Goal: Information Seeking & Learning: Find specific fact

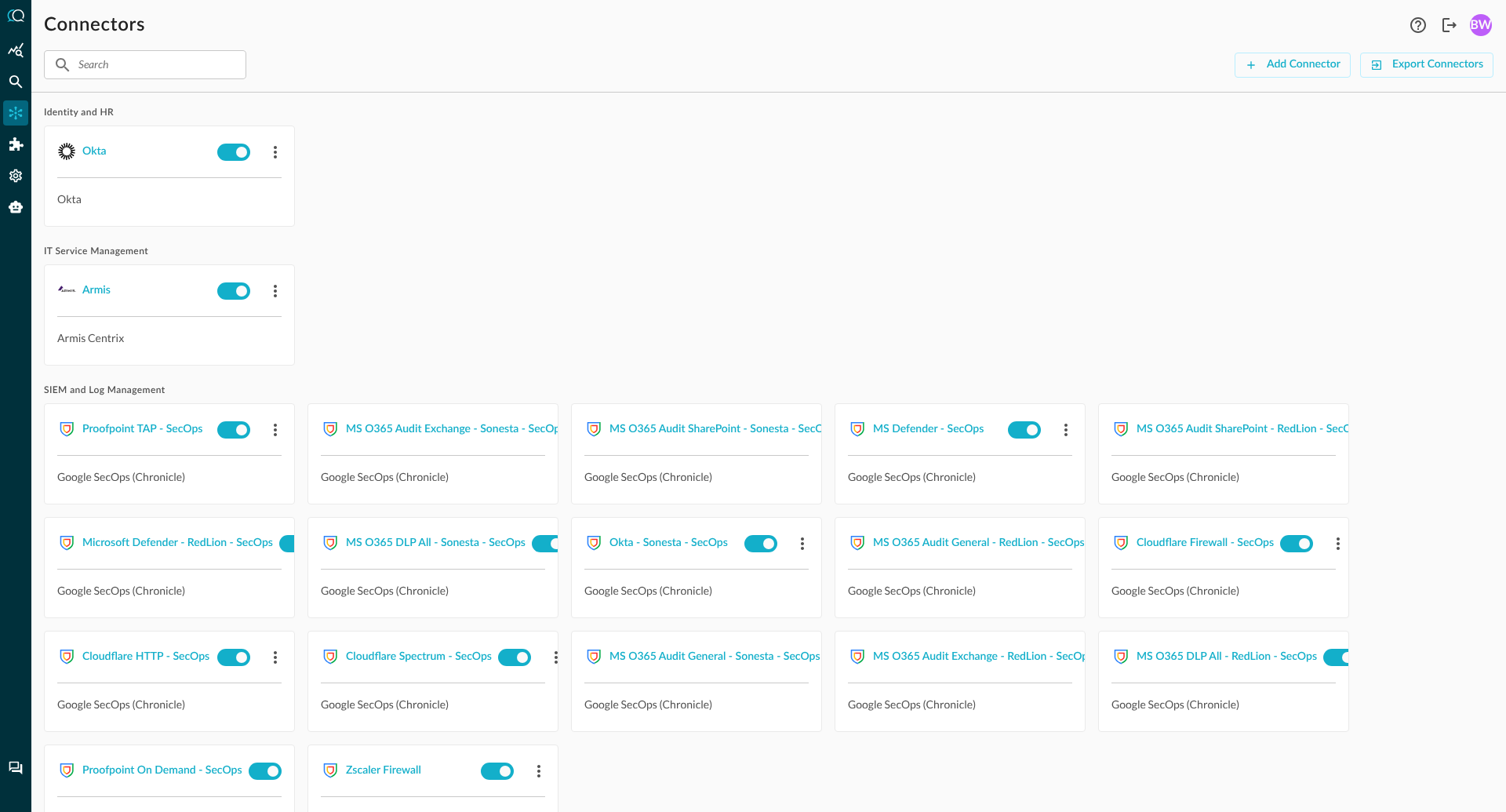
scroll to position [305, 0]
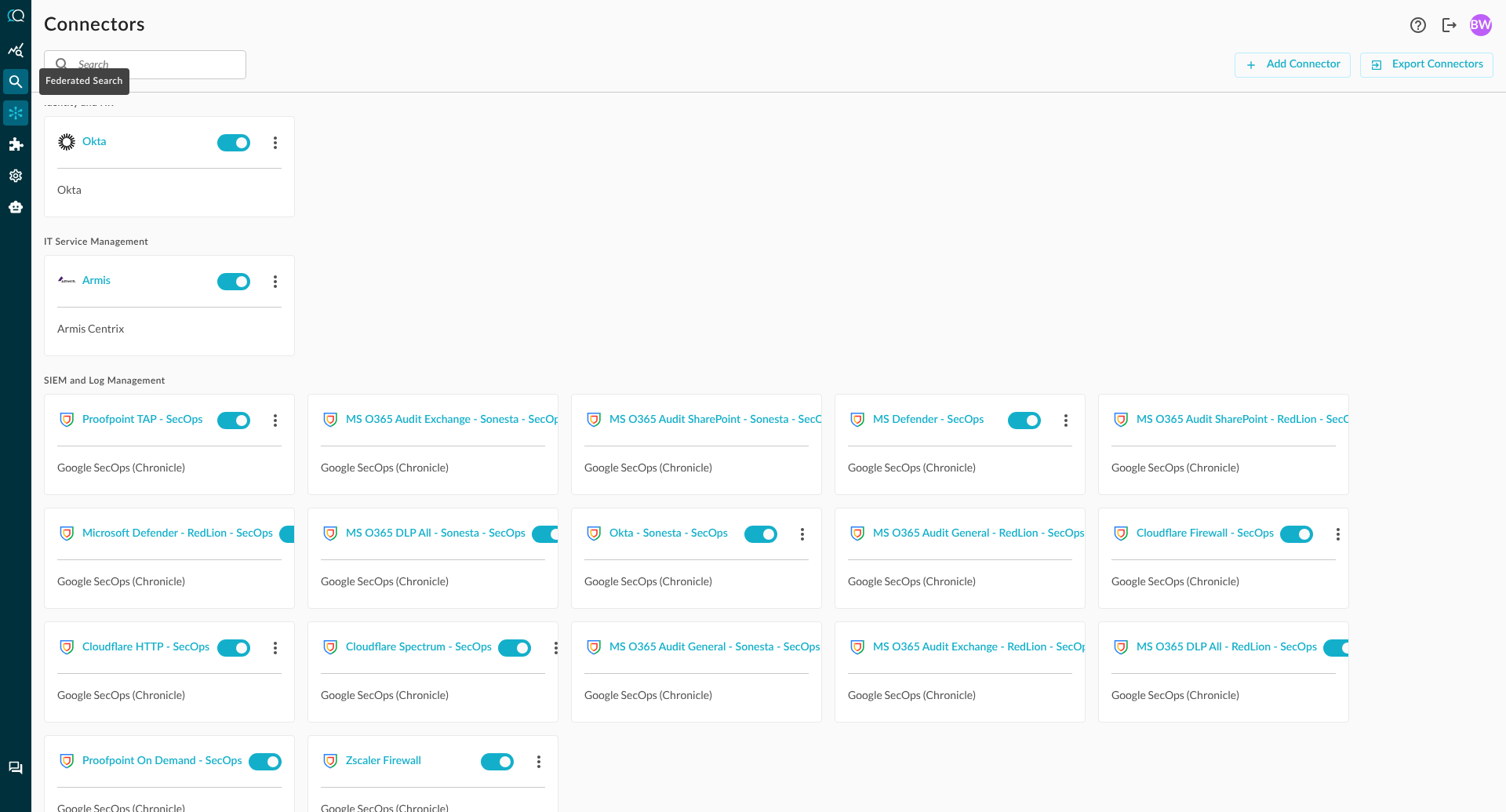
click at [18, 81] on icon "Federated Search" at bounding box center [16, 81] width 14 height 14
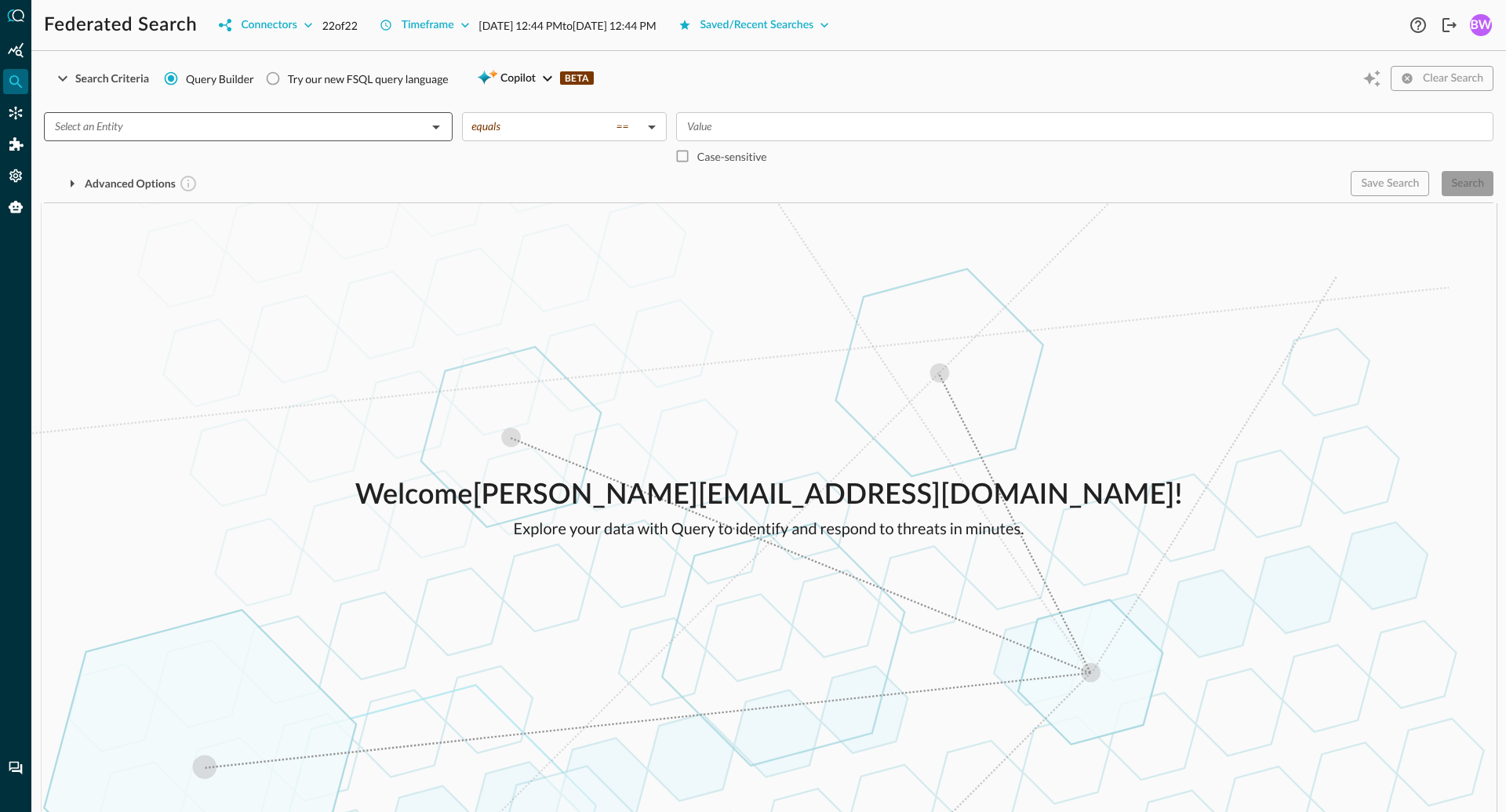
click at [289, 128] on input "text" at bounding box center [235, 126] width 374 height 19
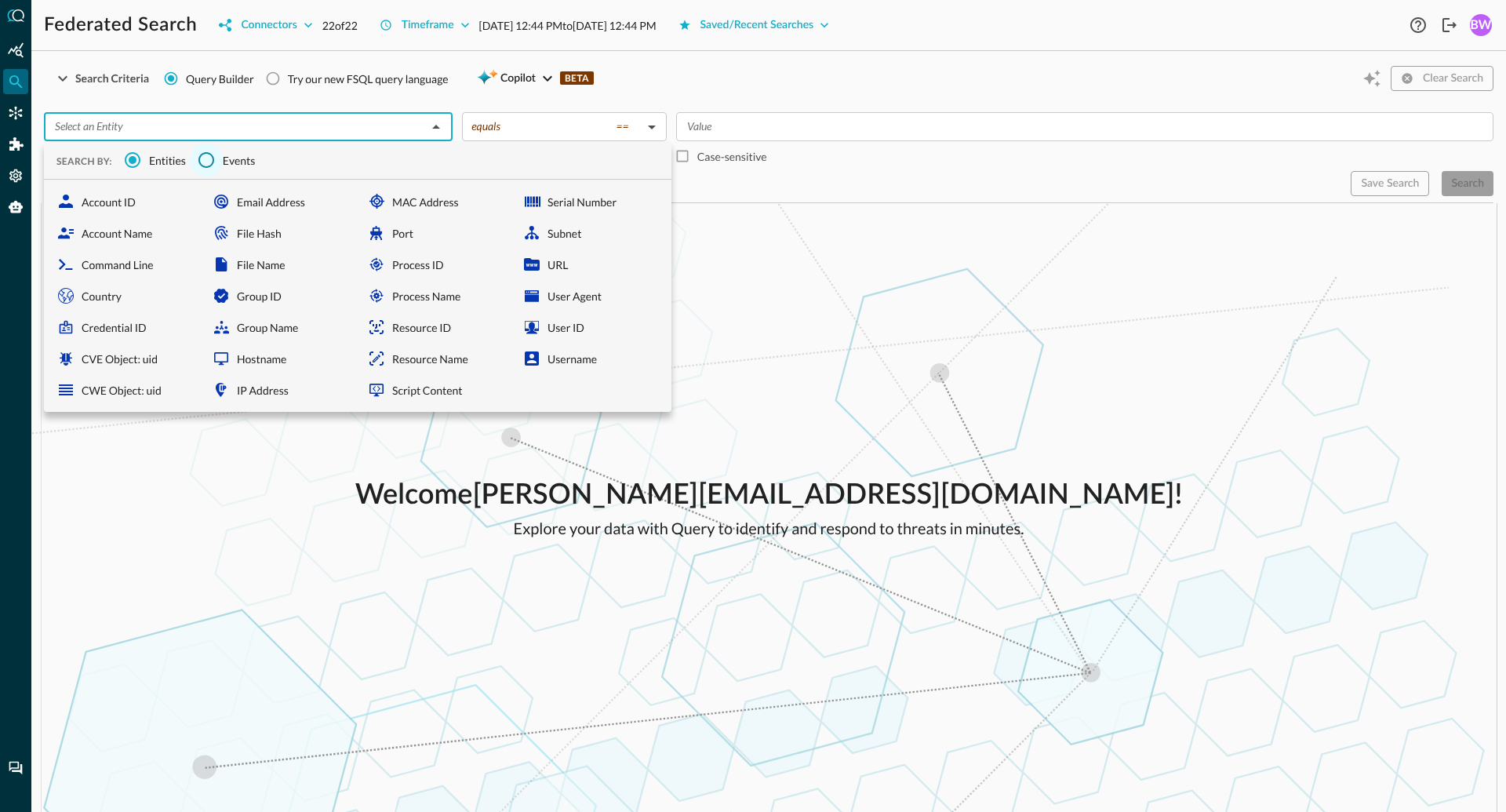
click at [211, 158] on input "Events" at bounding box center [206, 160] width 33 height 33
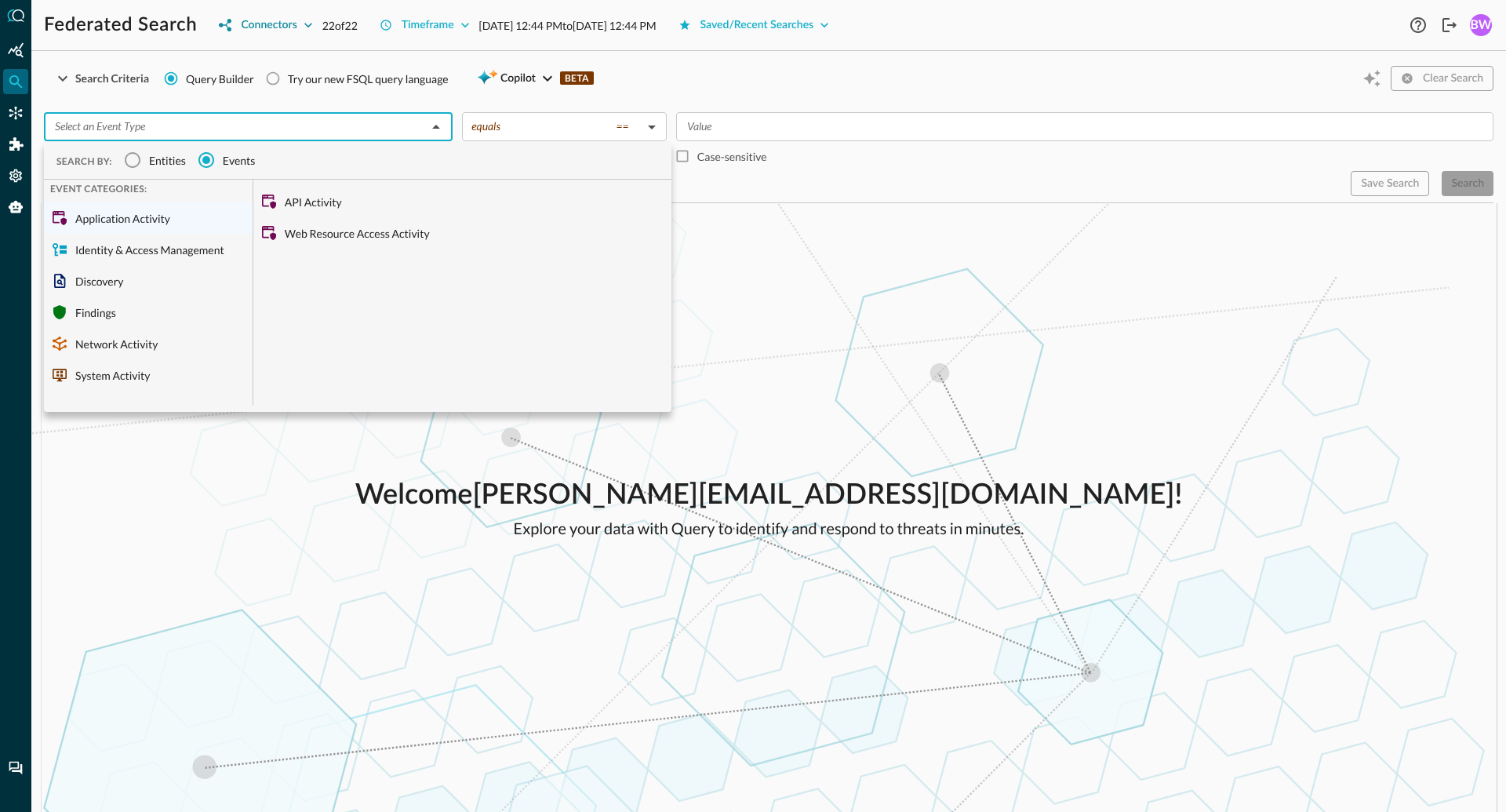
click at [269, 32] on div "Connectors" at bounding box center [268, 25] width 56 height 19
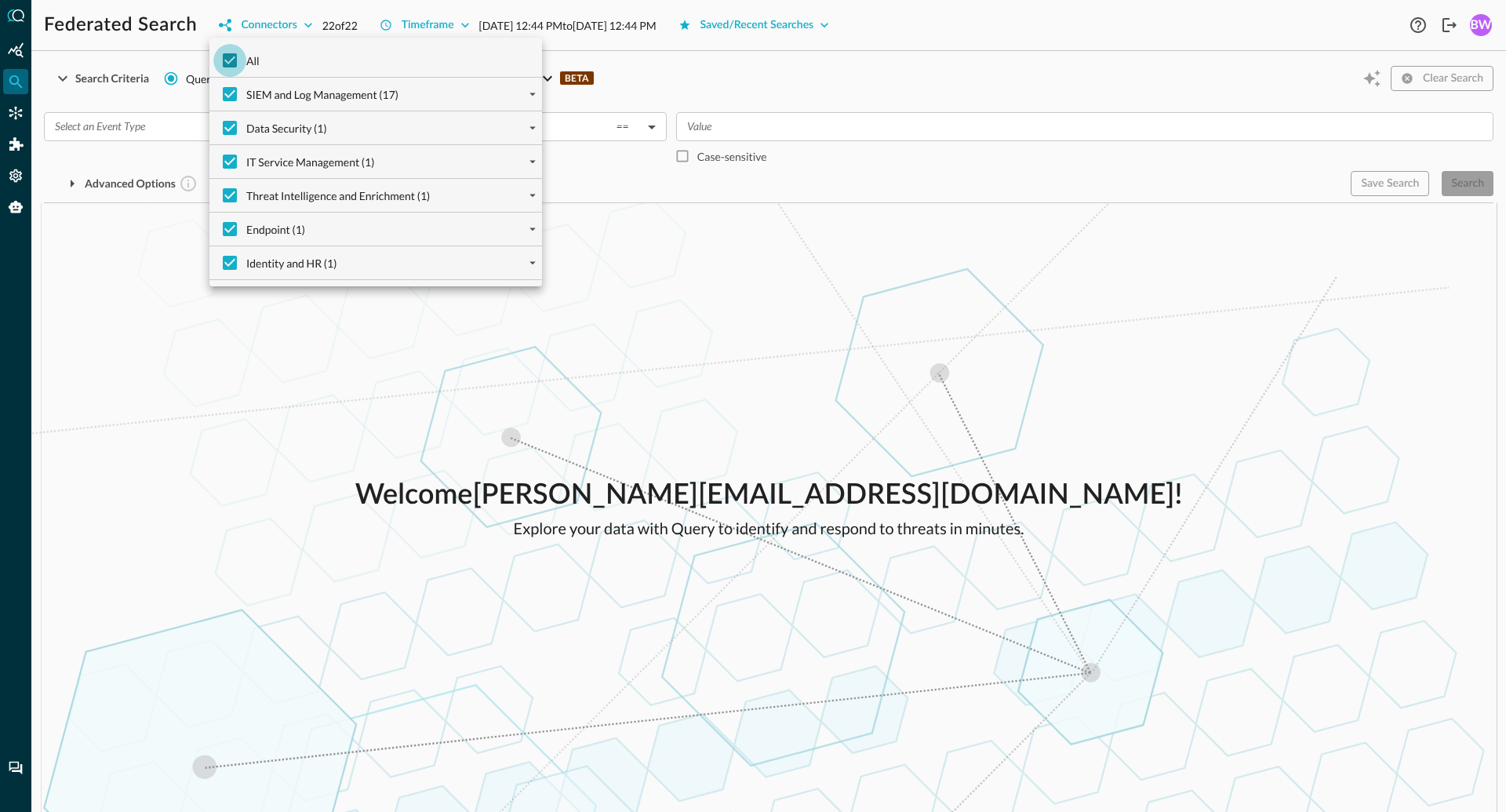
click at [230, 58] on input "All" at bounding box center [230, 60] width 33 height 33
checkbox input "false"
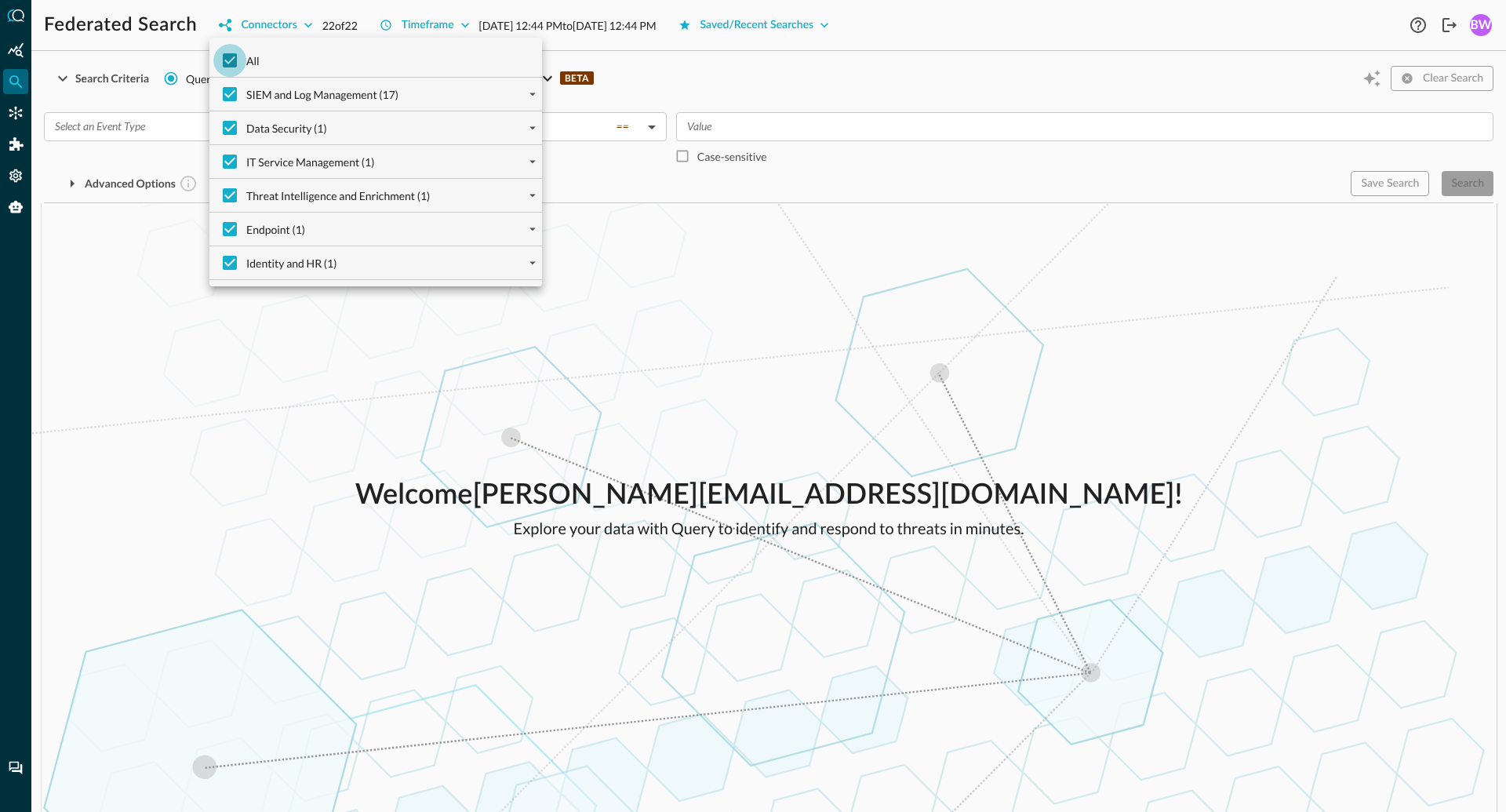
checkbox input "false"
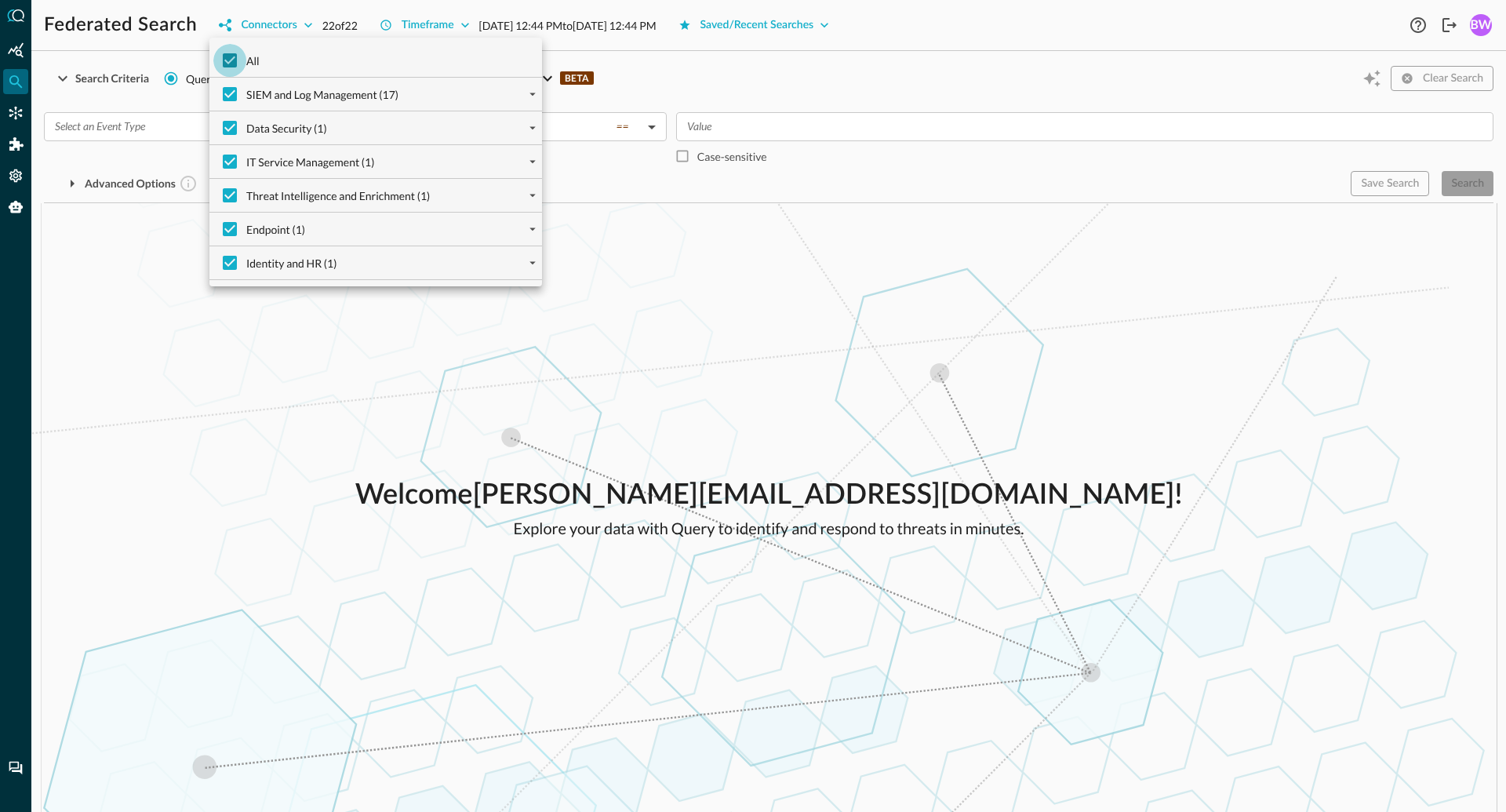
checkbox input "false"
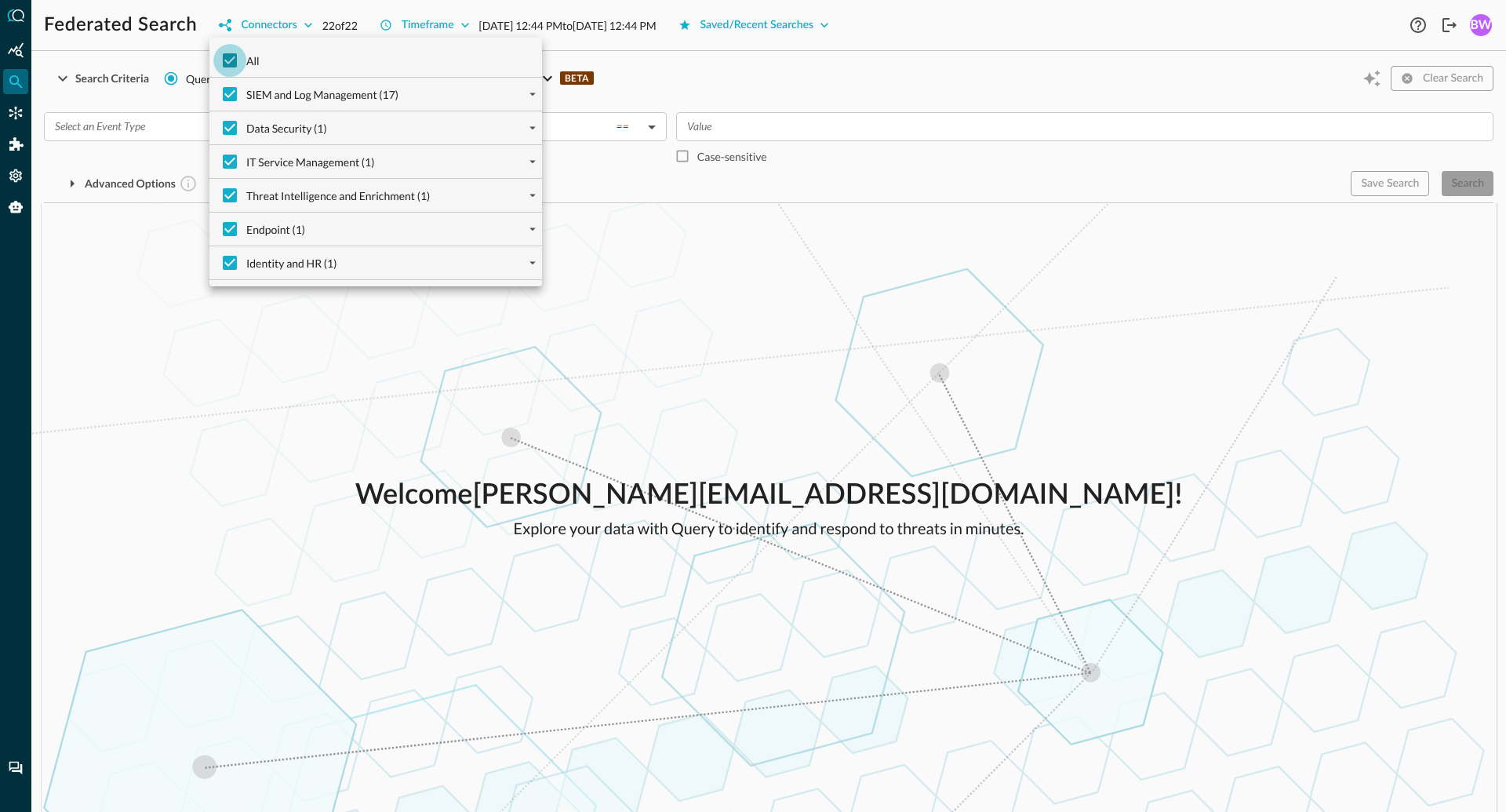
checkbox input "false"
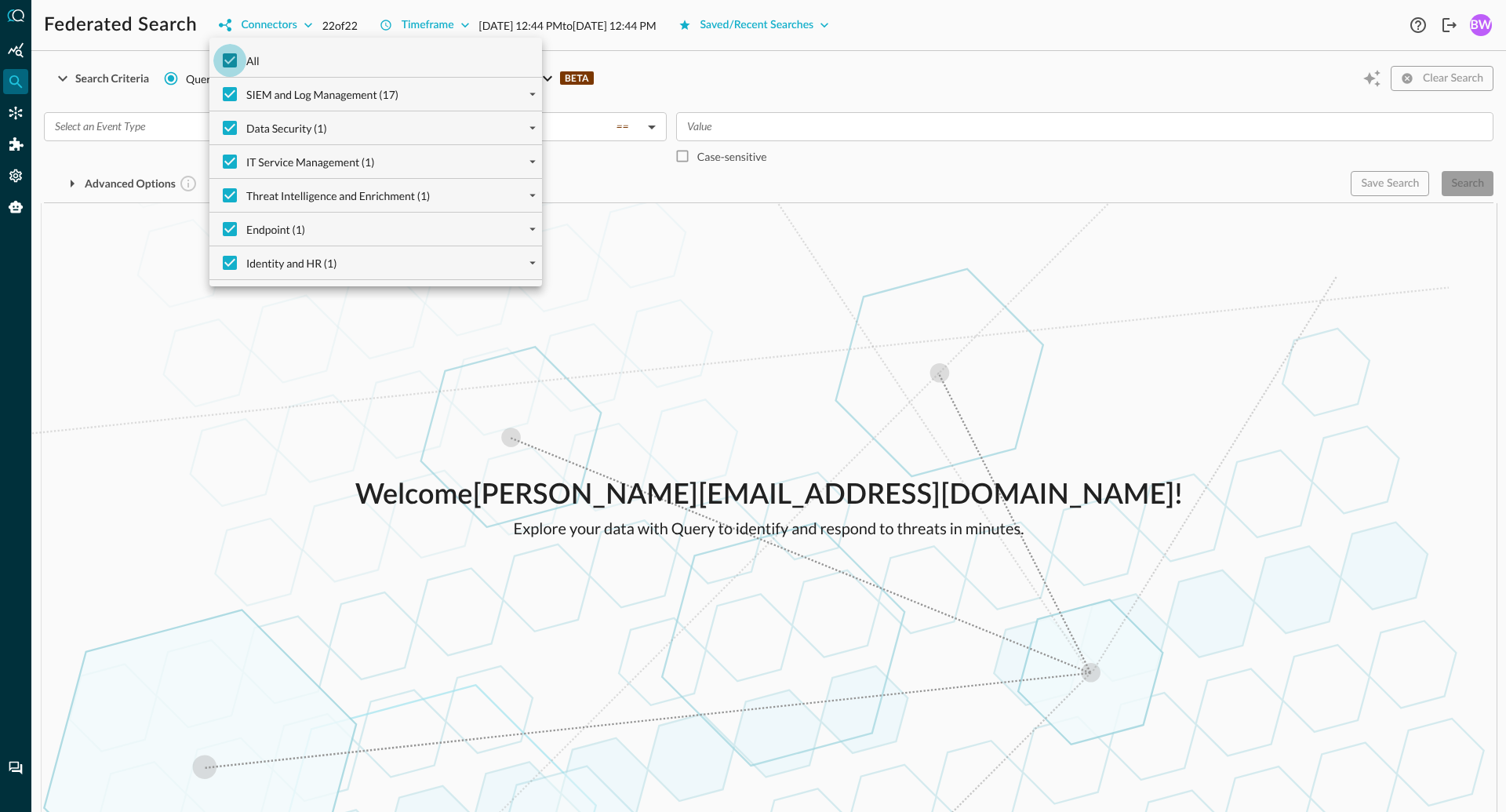
checkbox input "false"
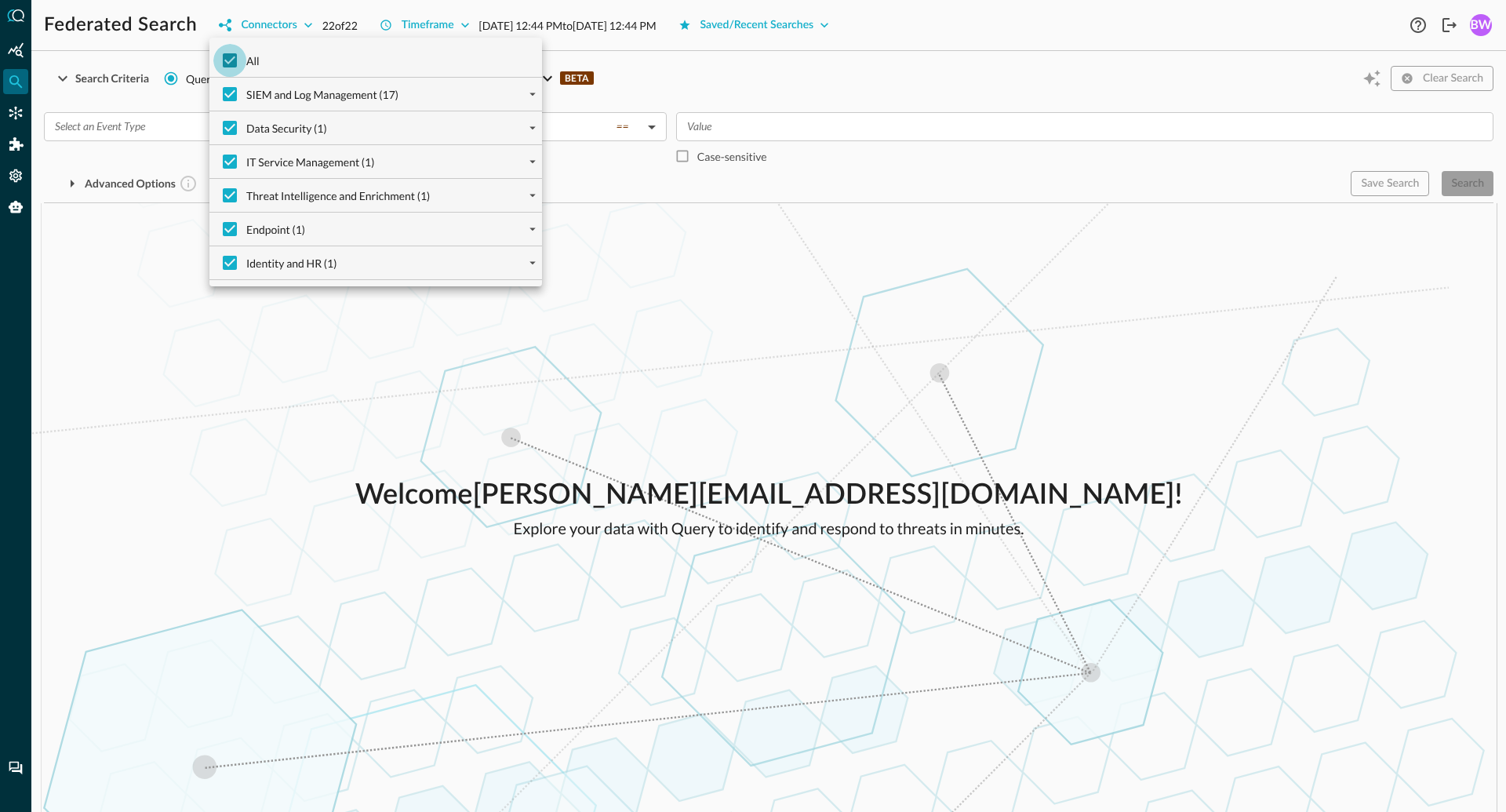
checkbox input "false"
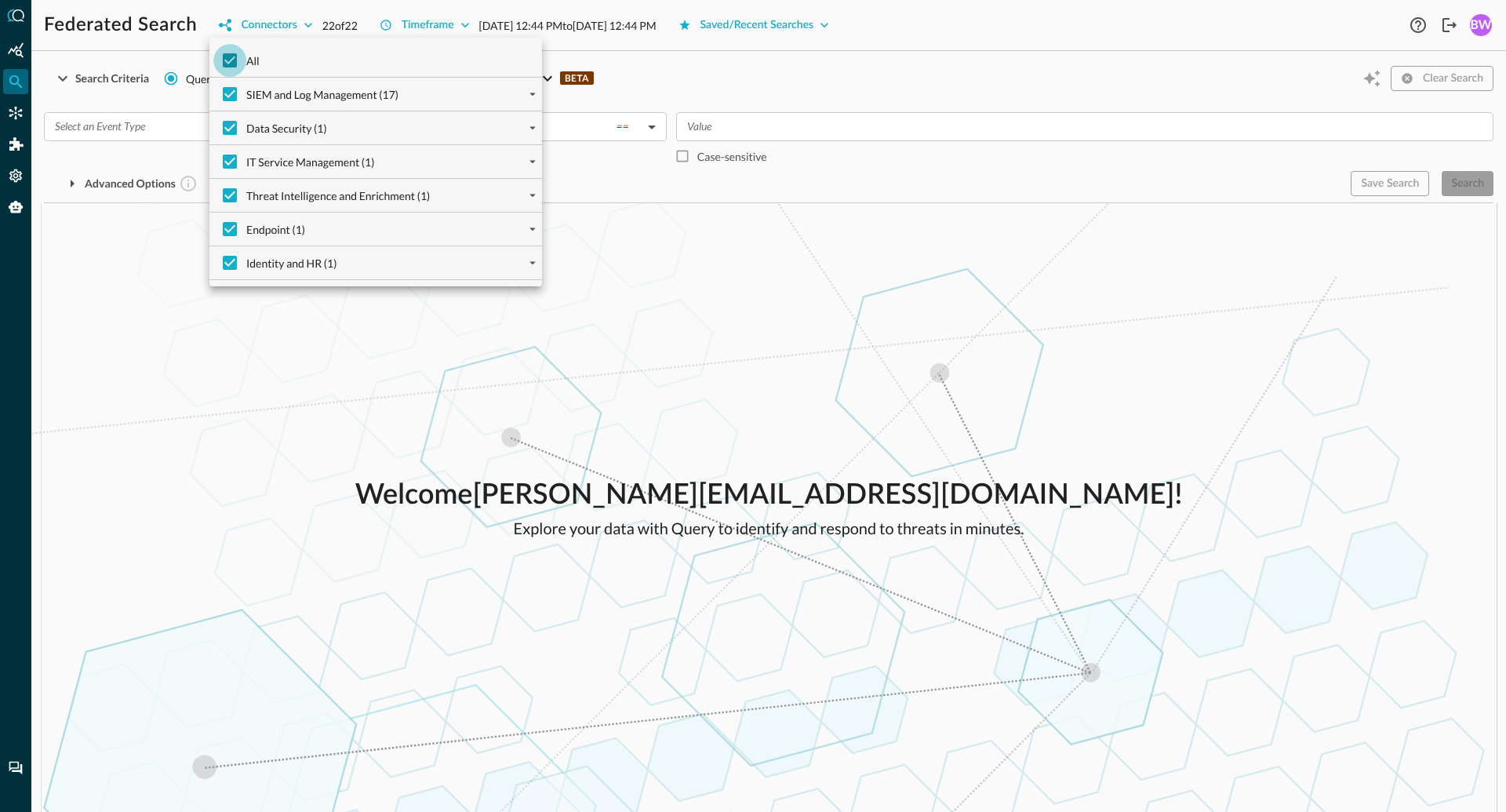
checkbox input "false"
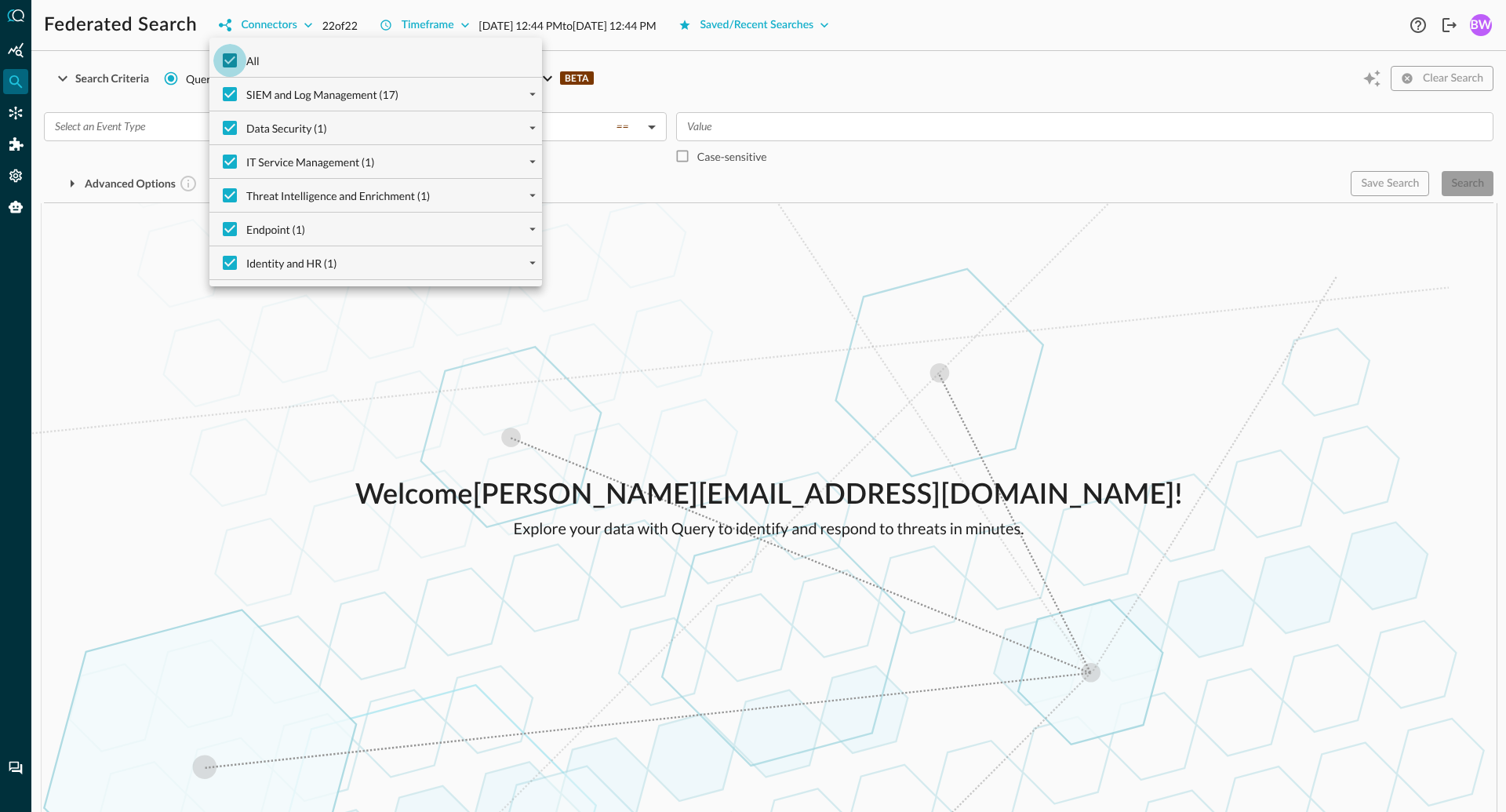
checkbox input "false"
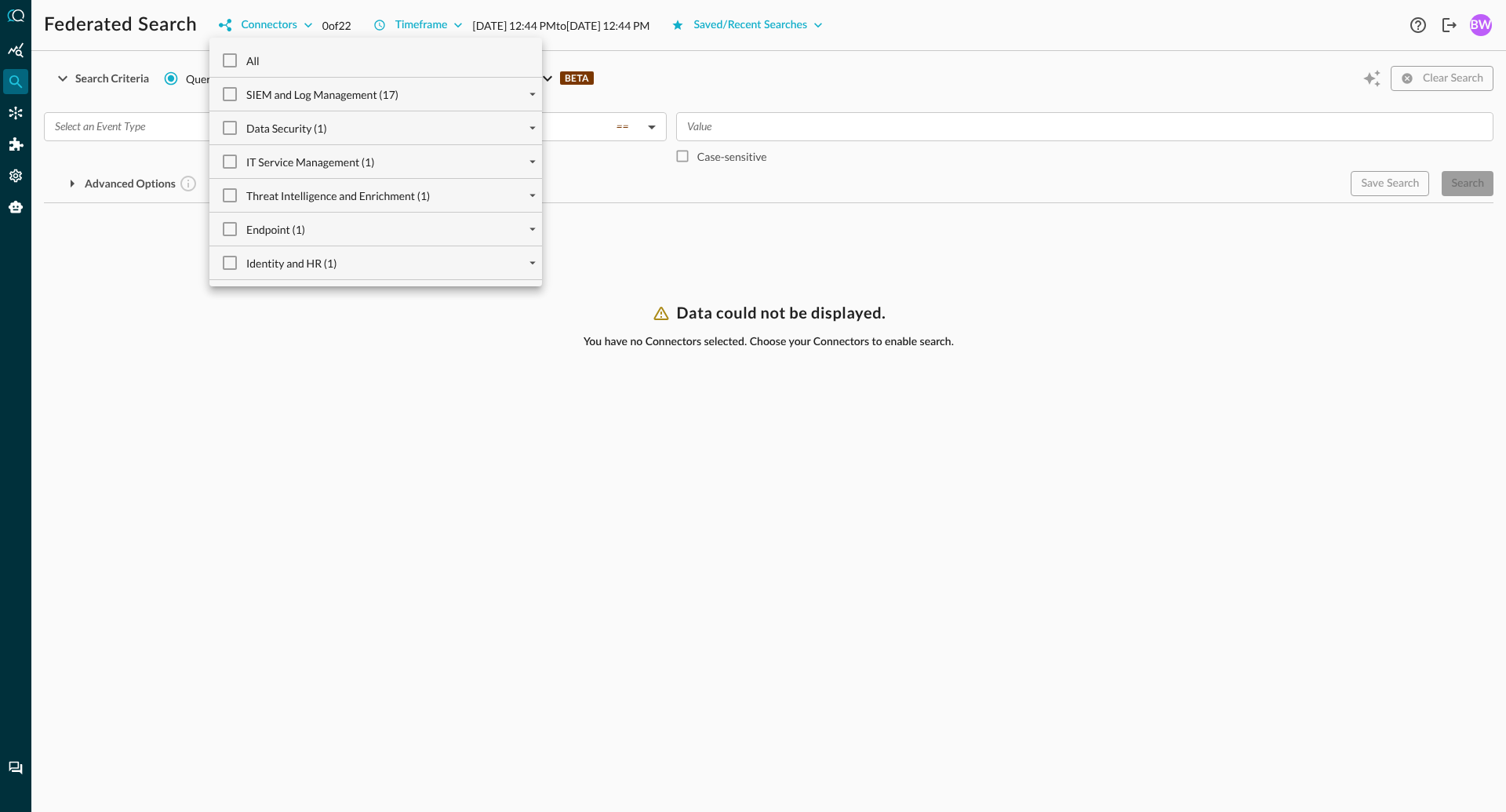
click at [405, 157] on div "IT Service Management (1)" at bounding box center [383, 162] width 320 height 33
click at [532, 163] on icon "expand" at bounding box center [532, 161] width 14 height 14
click at [239, 193] on input "Armis Centrix (1)" at bounding box center [243, 195] width 33 height 33
checkbox input "true"
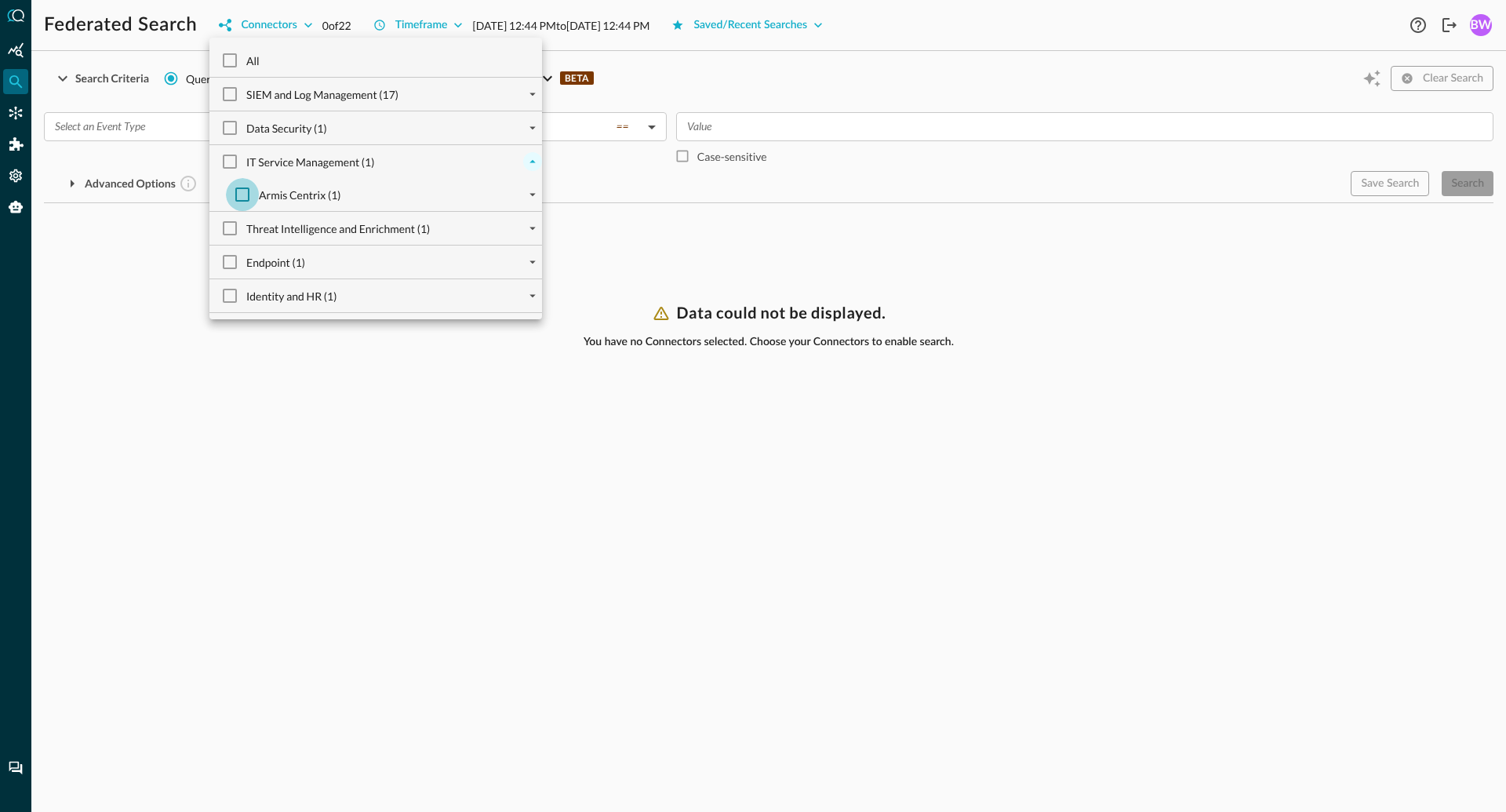
checkbox input "true"
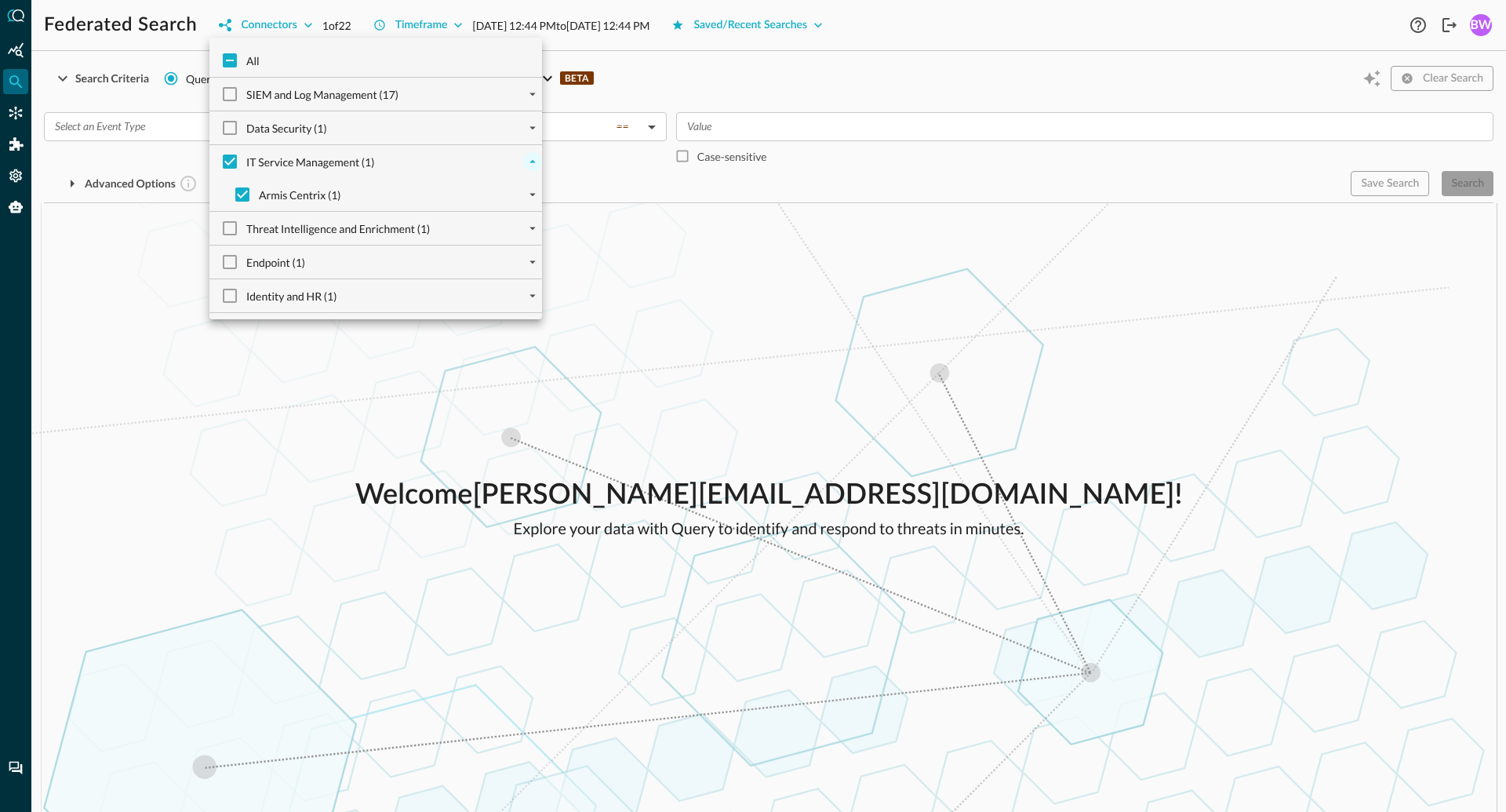
click at [709, 418] on div at bounding box center [753, 406] width 1506 height 812
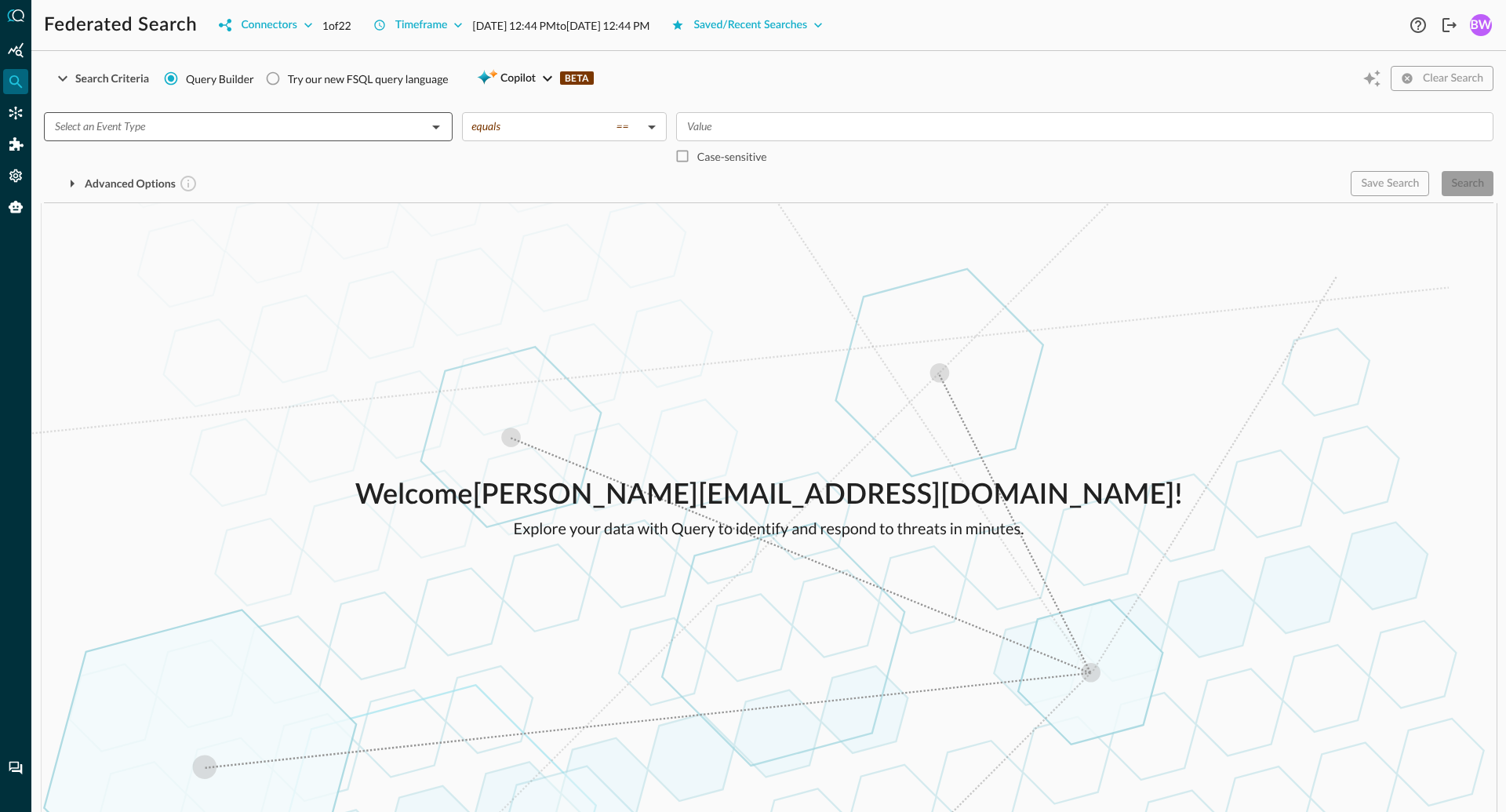
click at [353, 125] on input "text" at bounding box center [235, 126] width 374 height 19
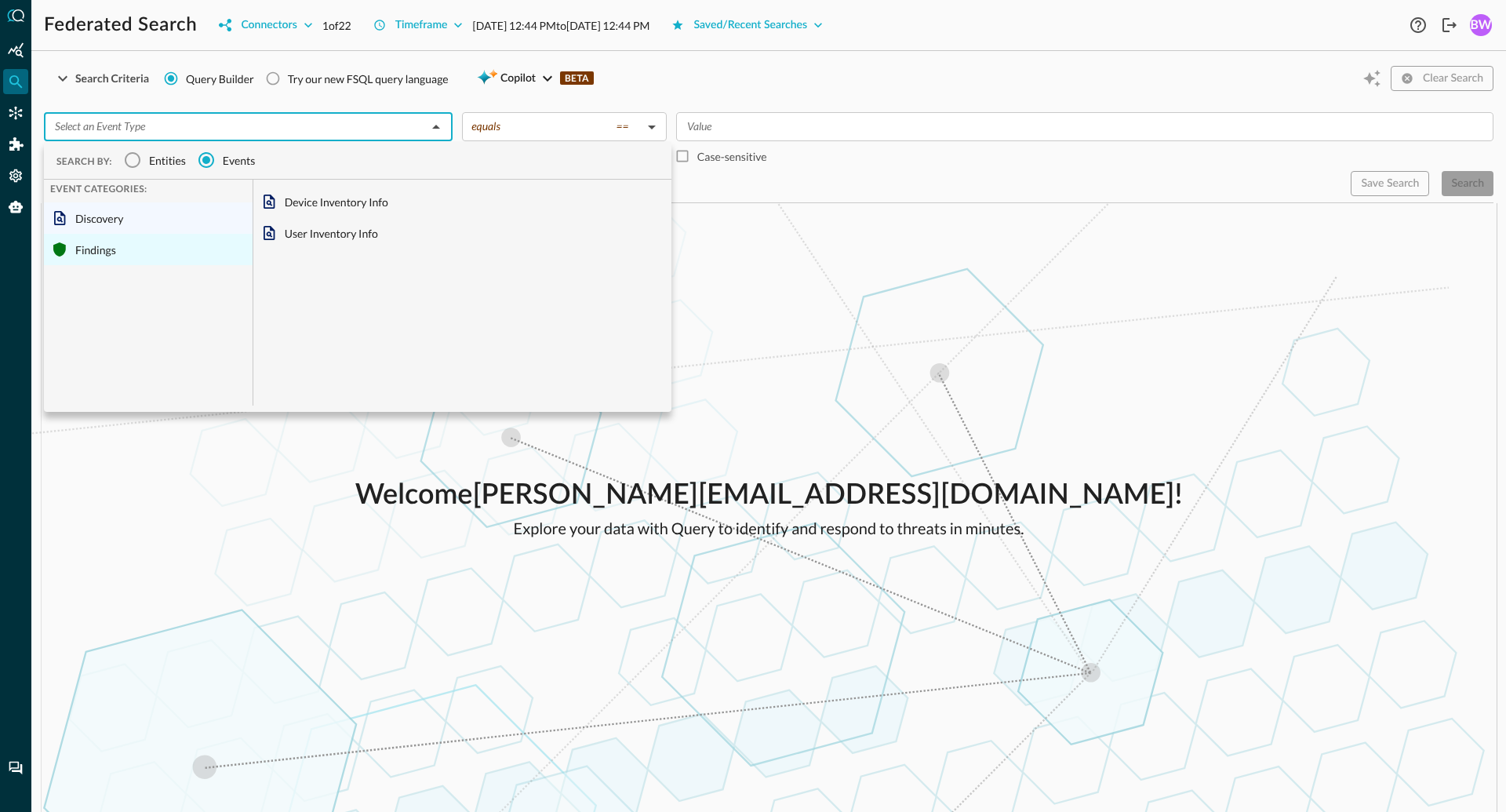
click at [96, 255] on div "Findings" at bounding box center [148, 249] width 209 height 31
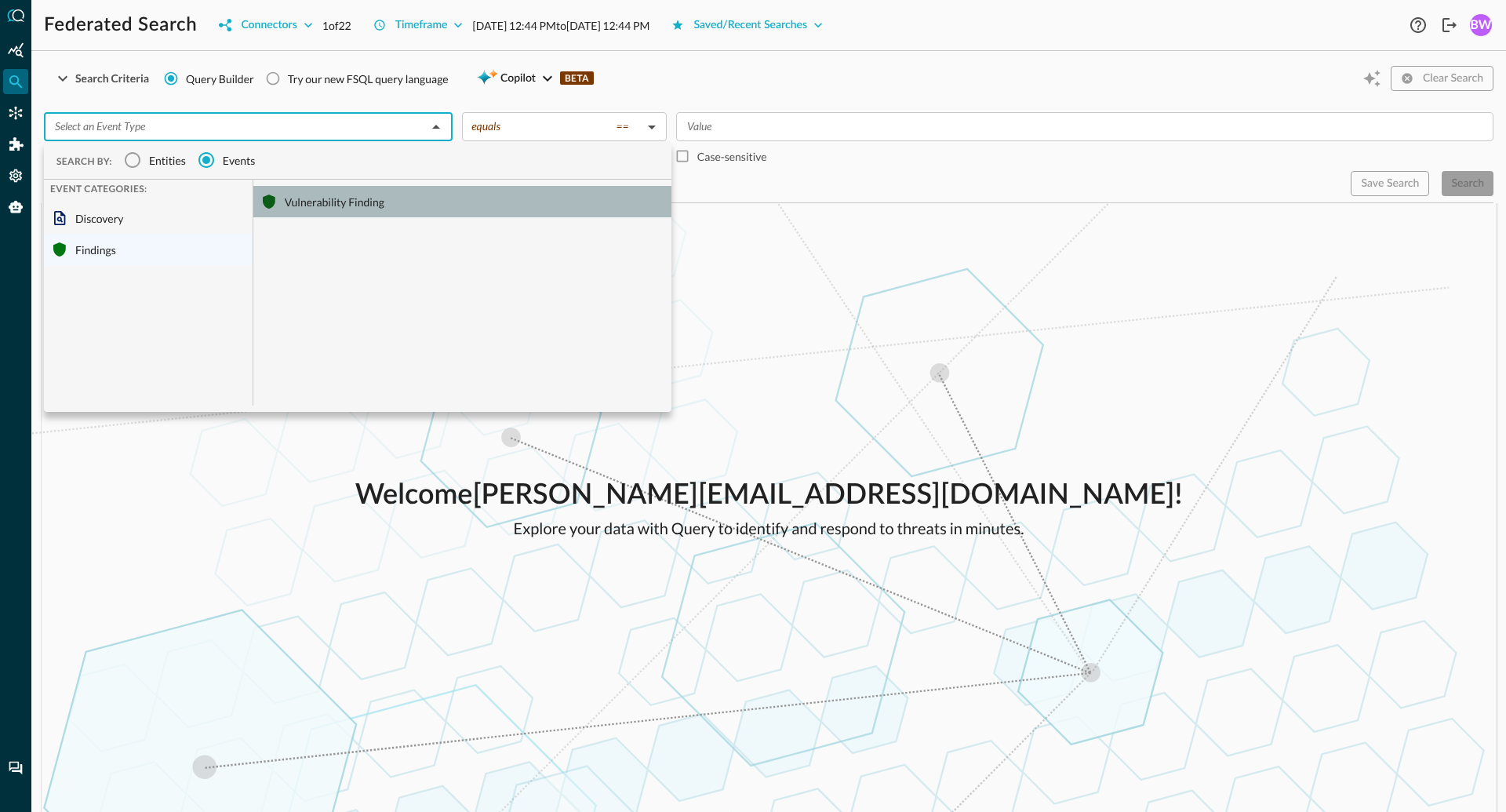
click at [332, 208] on div "Vulnerability Finding" at bounding box center [462, 201] width 418 height 31
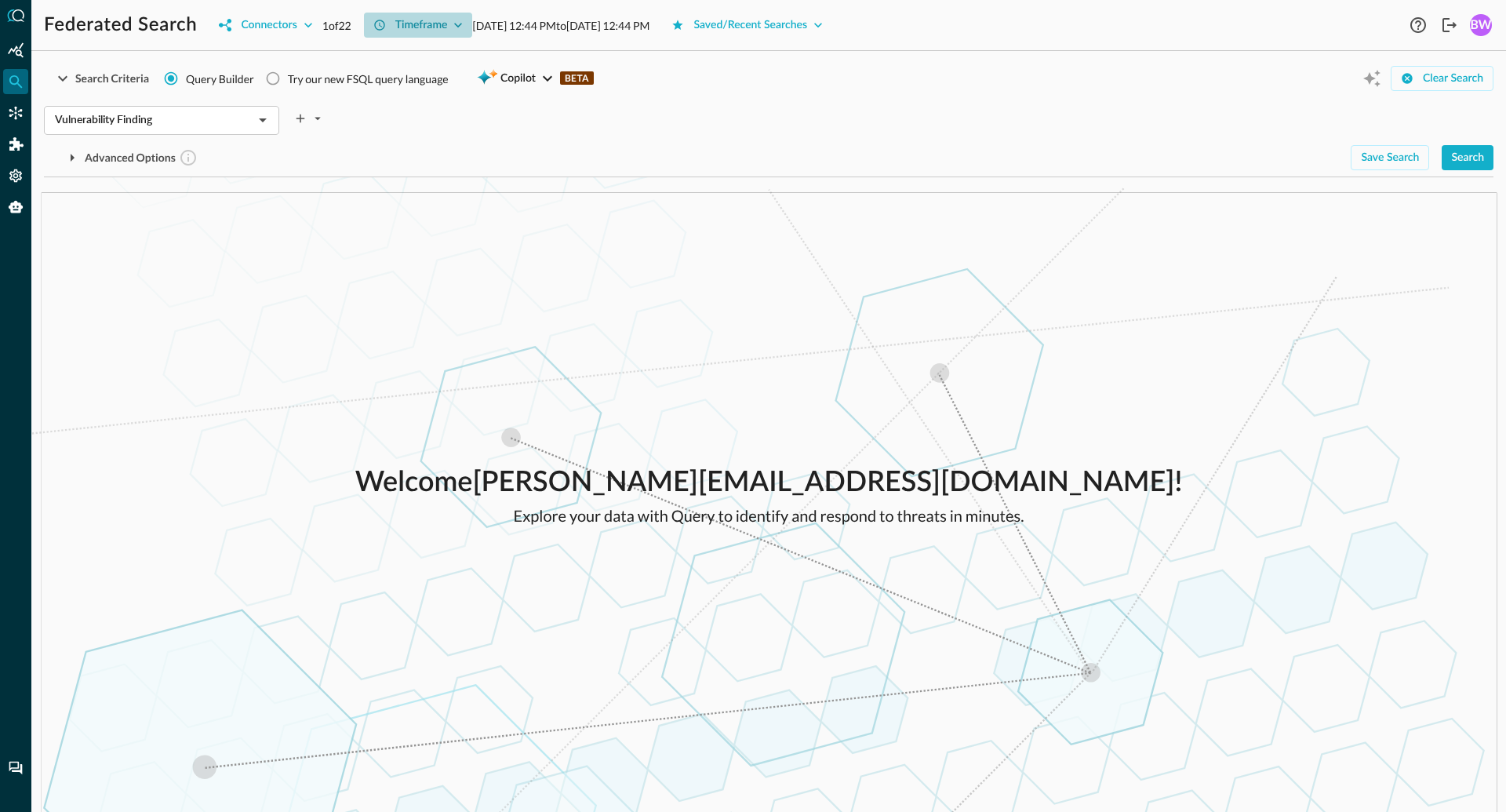
click at [448, 19] on div "Timeframe" at bounding box center [421, 25] width 52 height 19
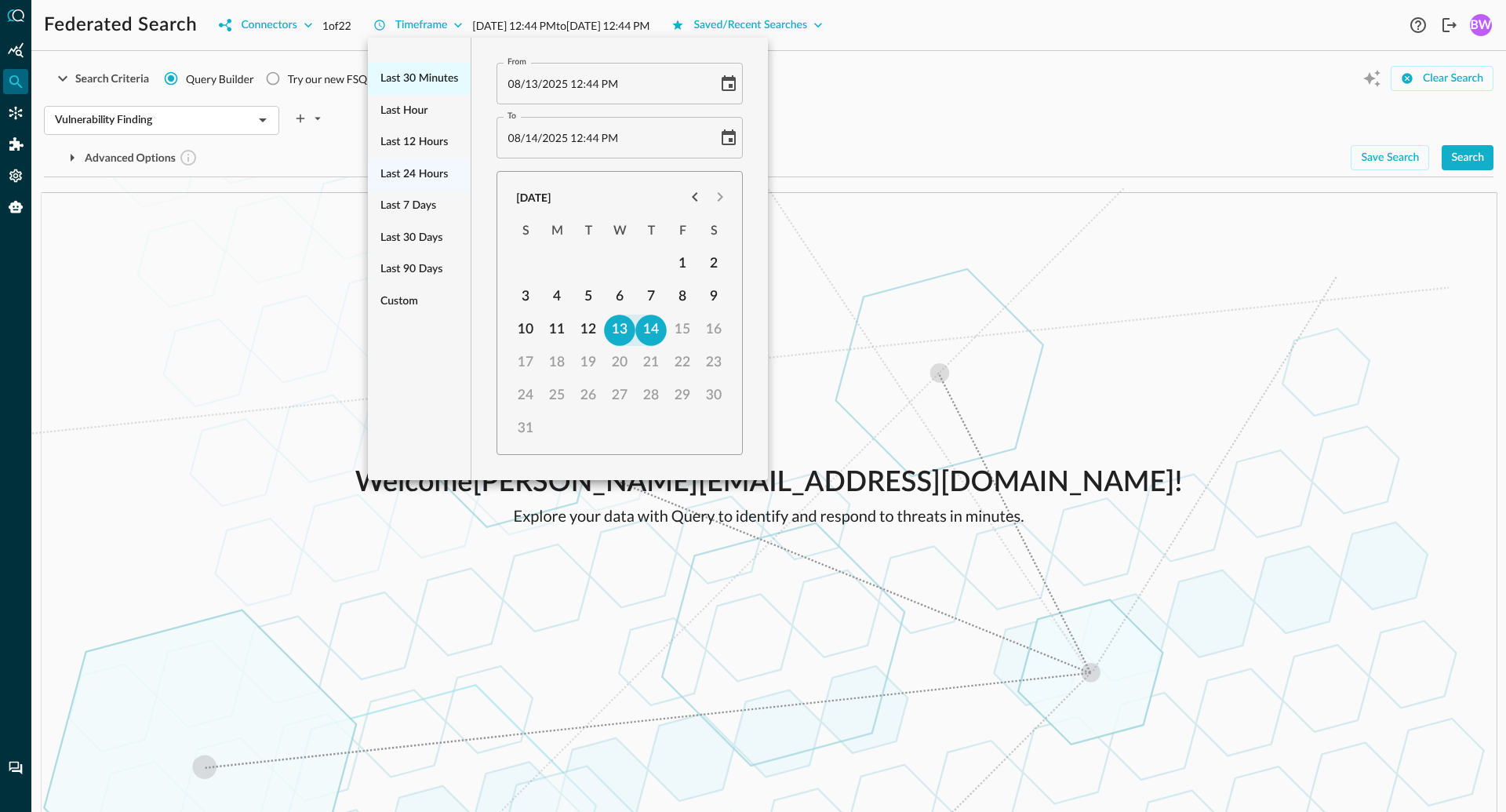
click at [415, 80] on span "Last 30 minutes" at bounding box center [419, 78] width 78 height 19
type input "[DATE] 12:14 PM"
click at [1075, 102] on div at bounding box center [753, 406] width 1506 height 812
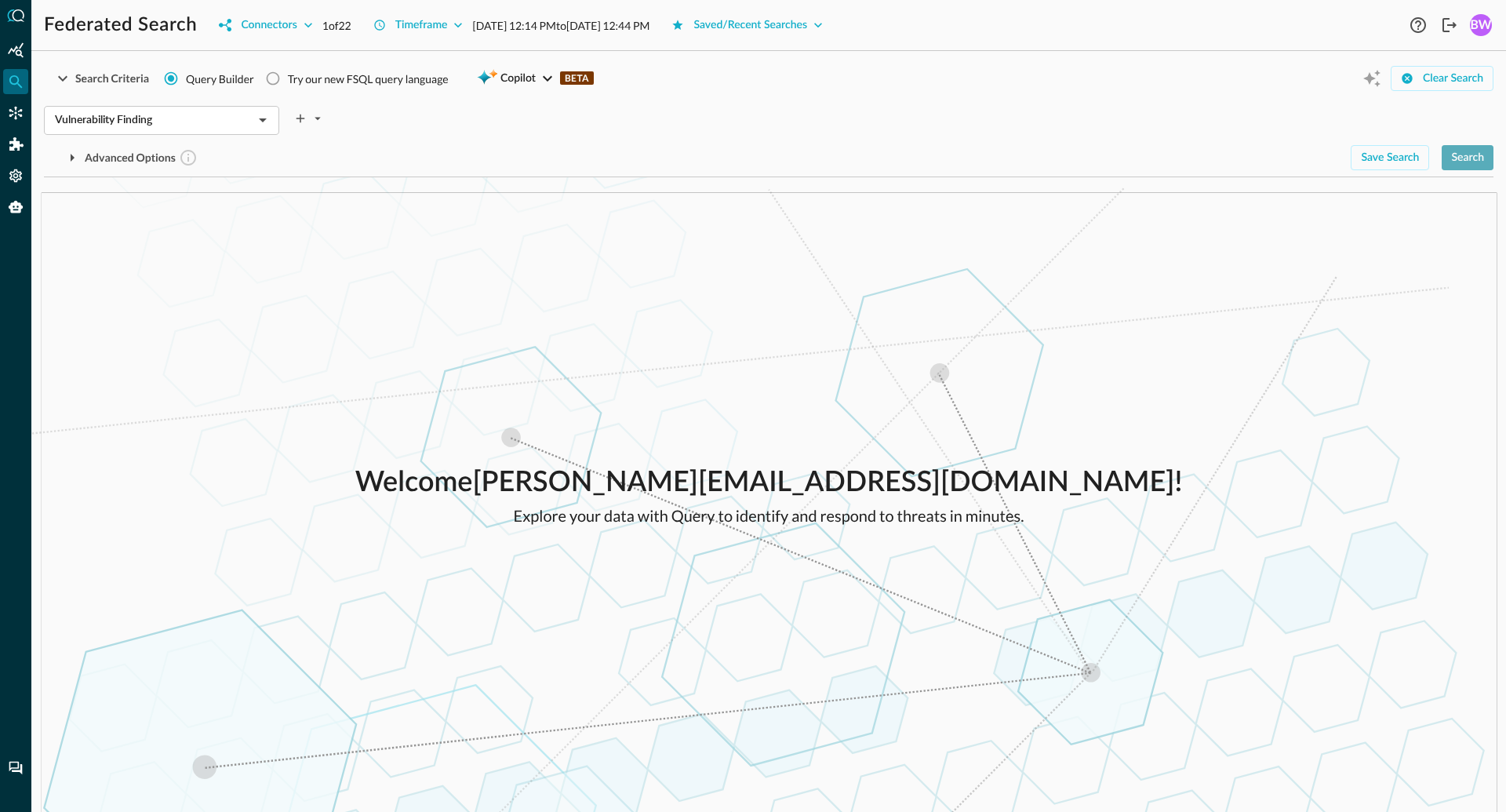
click at [1463, 148] on div "Search" at bounding box center [1468, 157] width 33 height 19
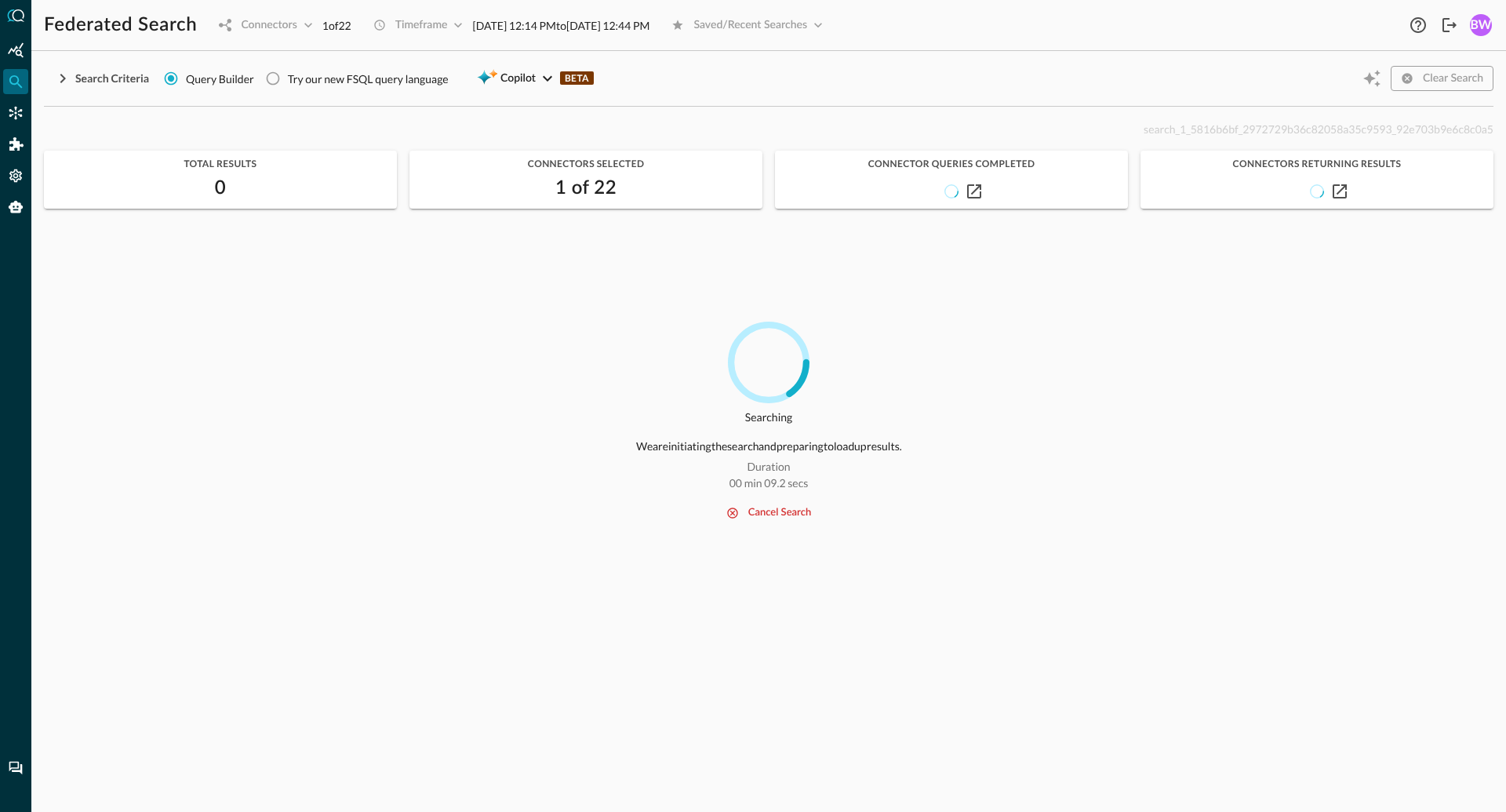
click at [283, 130] on div "search_1_5816b6bf_2972729b36c82058a35c9593_92e703b9e6c8c0a5" at bounding box center [769, 128] width 1450 height 19
click at [524, 635] on div "Searching Hang tight while we cross-examine your connectors and stitch together…" at bounding box center [769, 557] width 1450 height 471
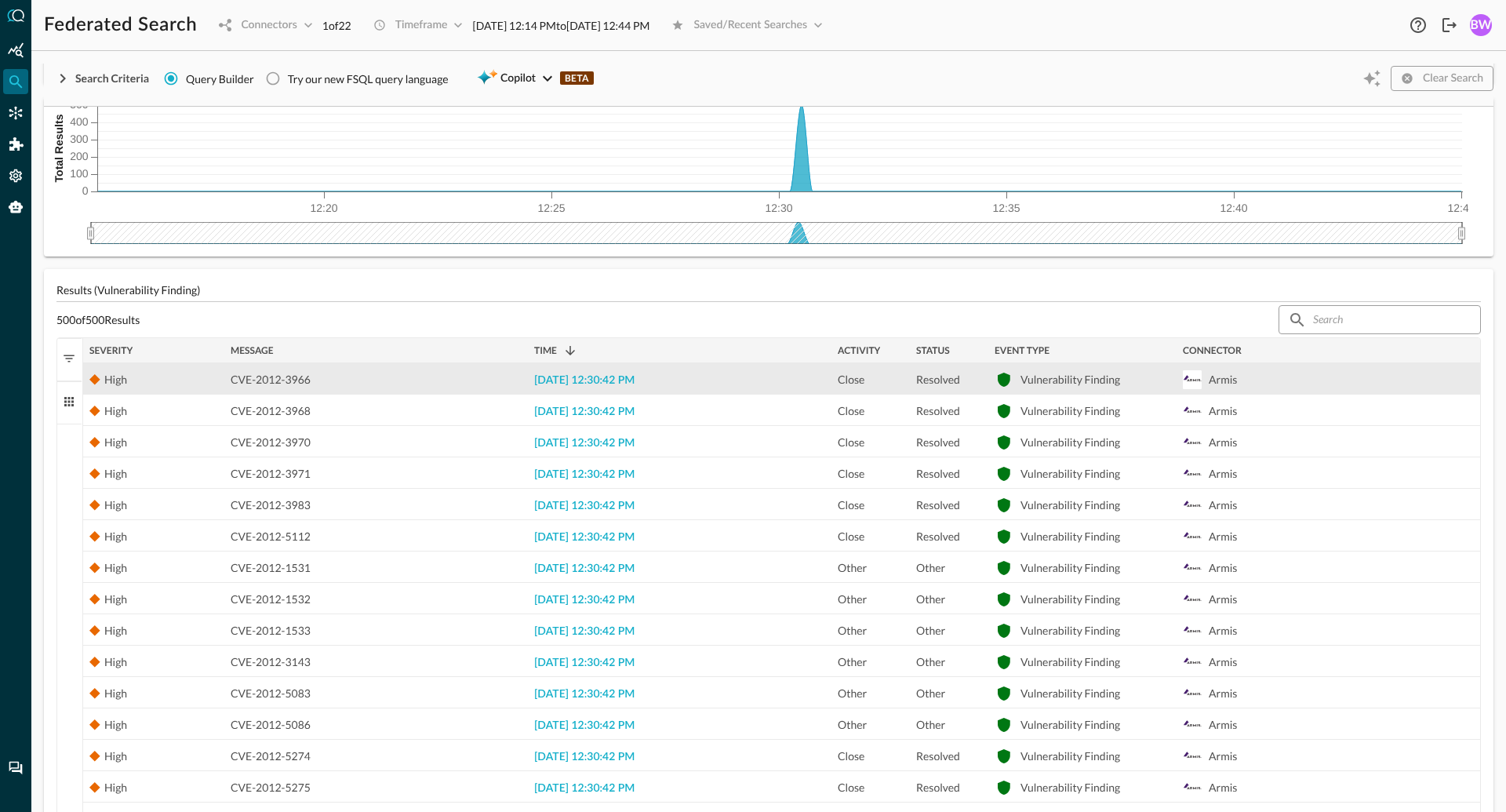
scroll to position [189, 0]
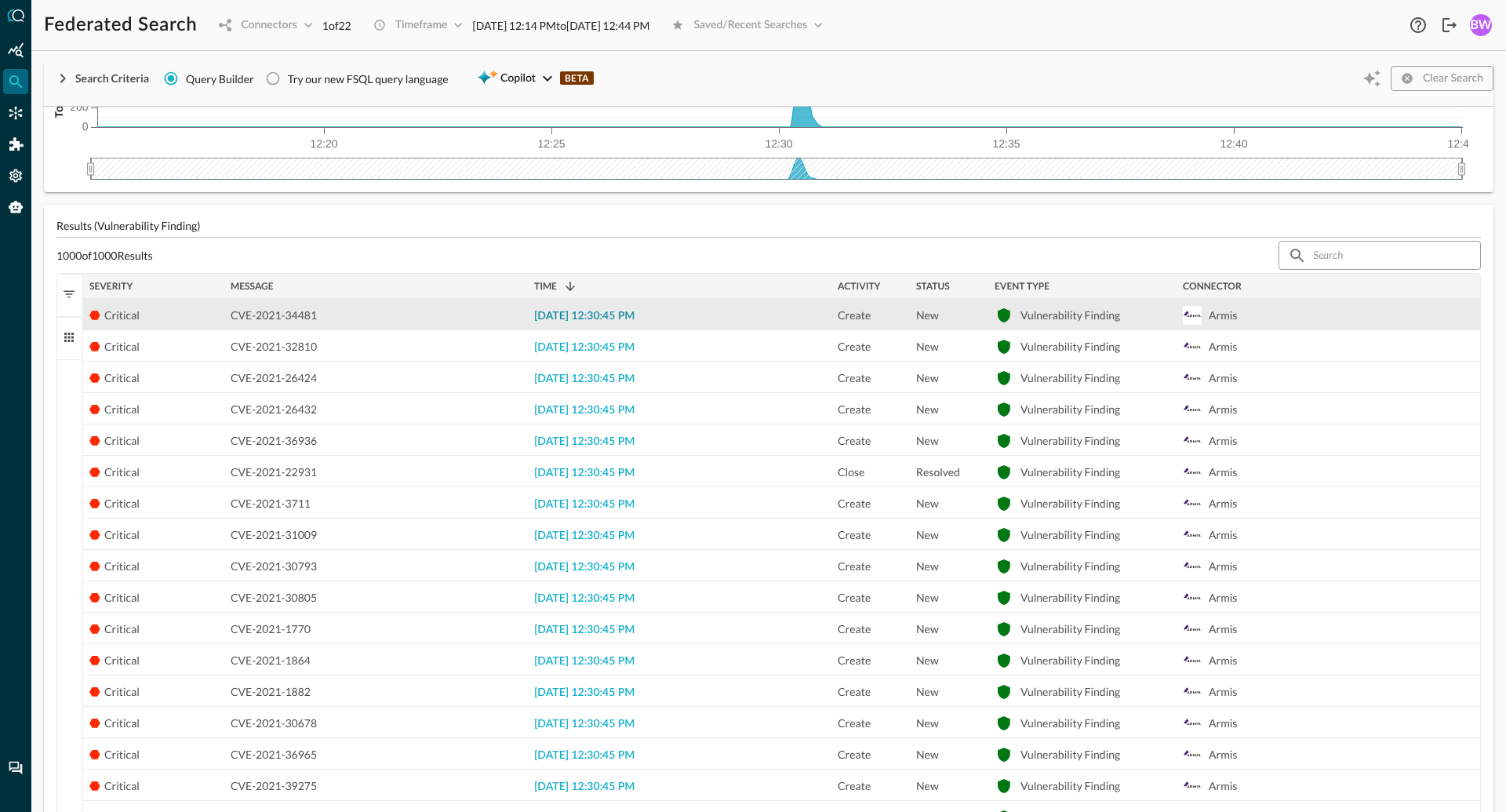
click at [608, 313] on span "[DATE] 12:30:45 PM" at bounding box center [585, 316] width 101 height 11
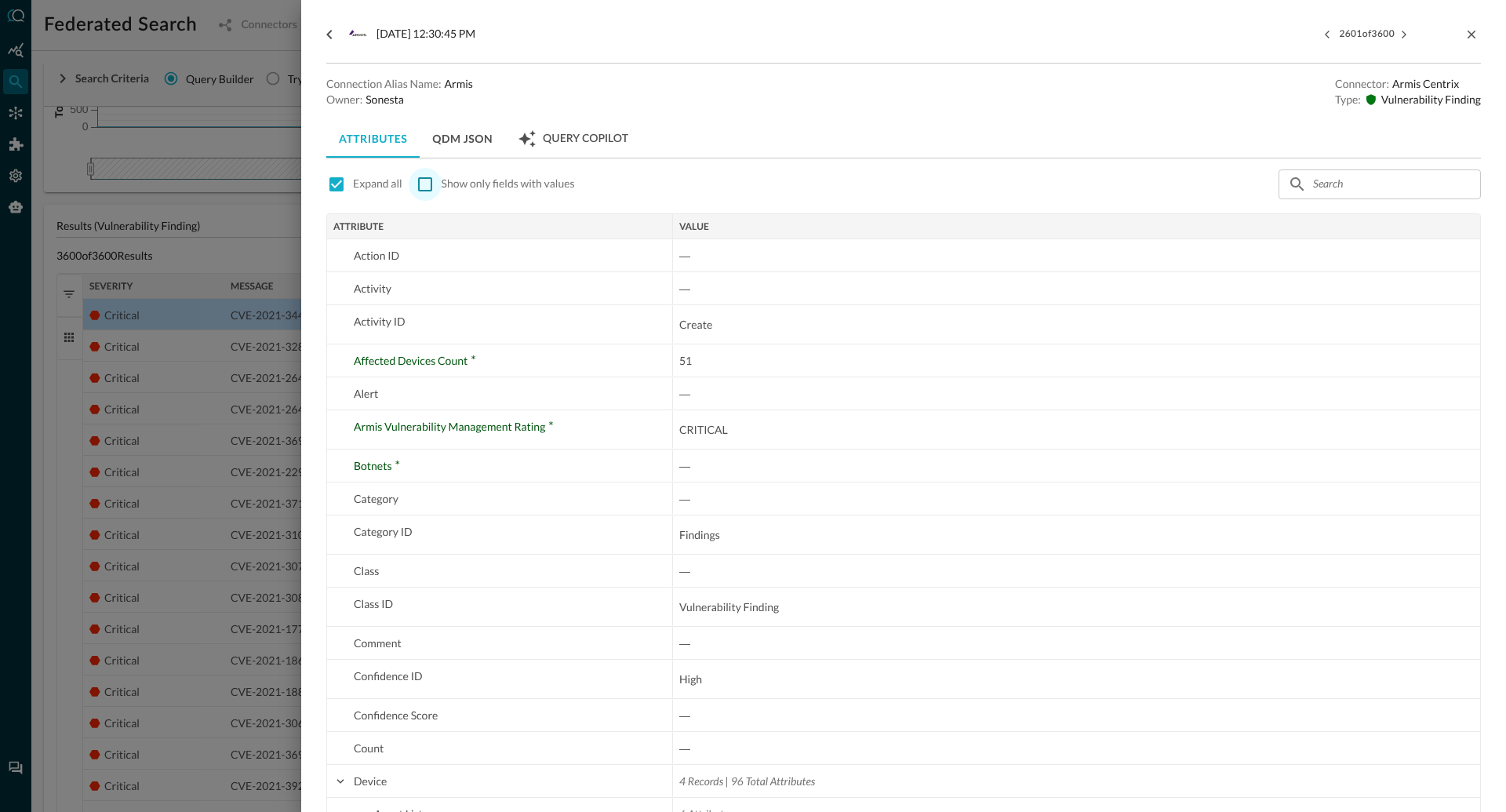
click at [425, 186] on input "checkbox" at bounding box center [425, 184] width 33 height 33
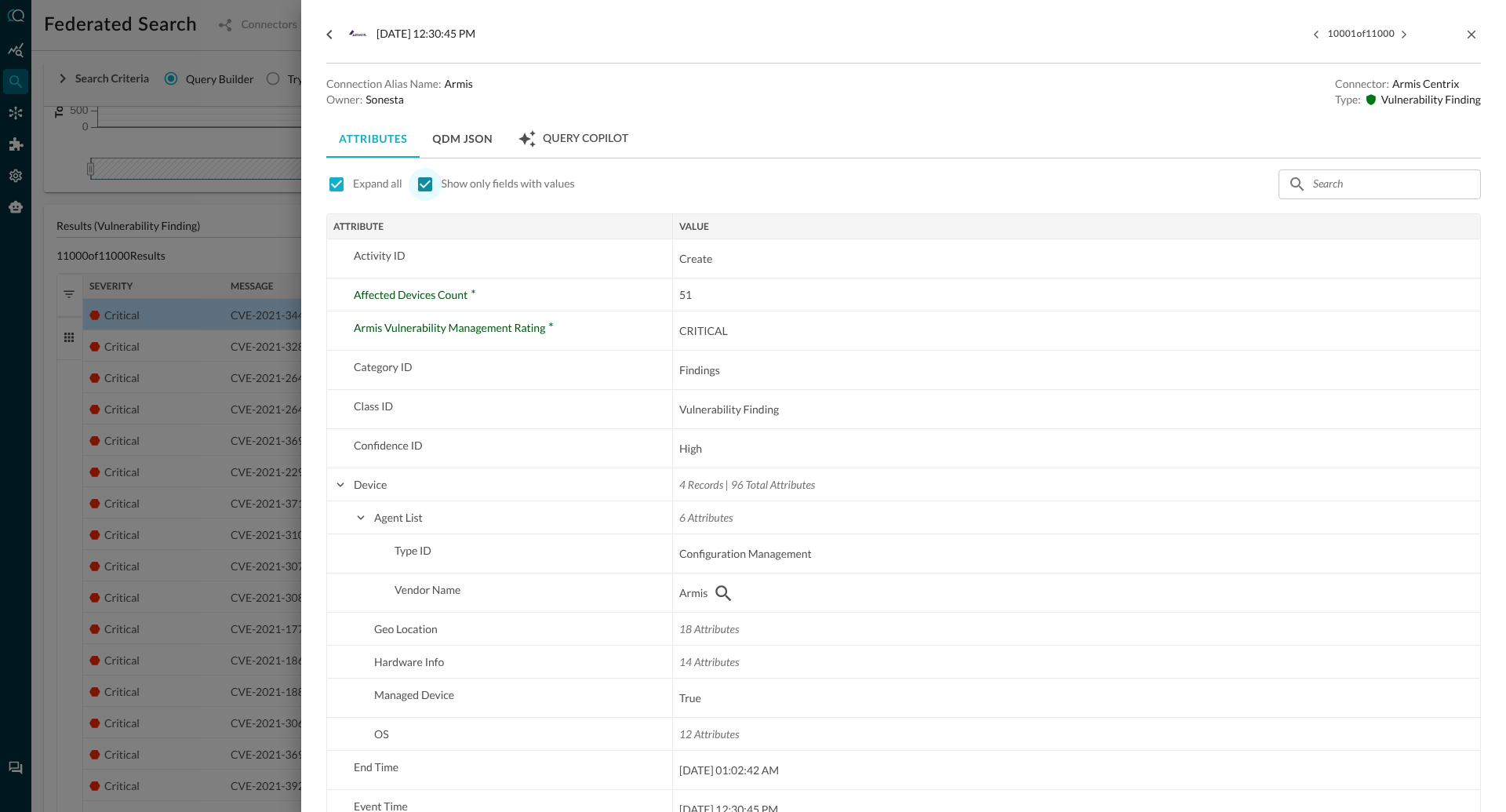
click at [427, 184] on input "checkbox" at bounding box center [425, 184] width 33 height 33
checkbox input "false"
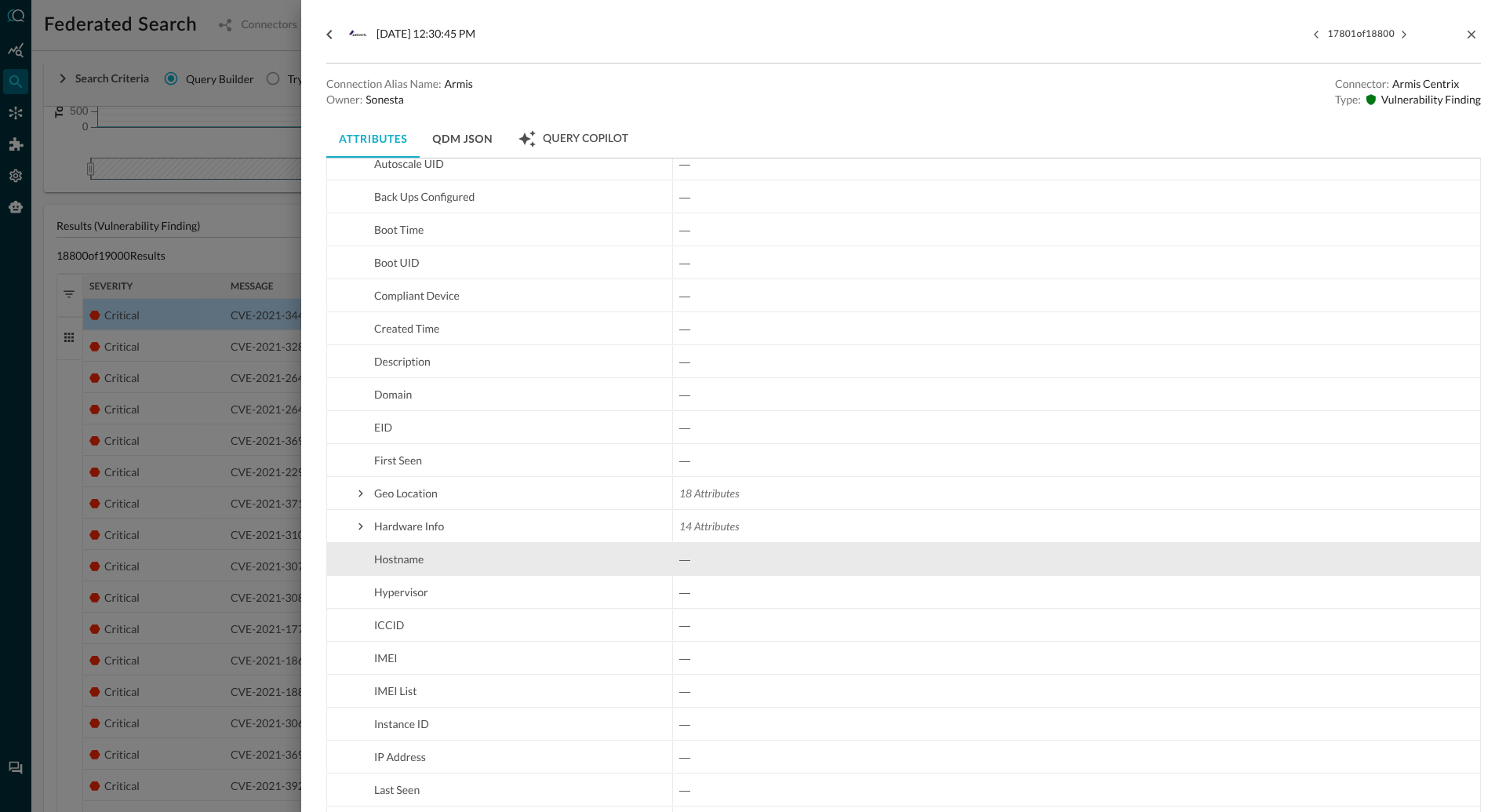
scroll to position [981, 0]
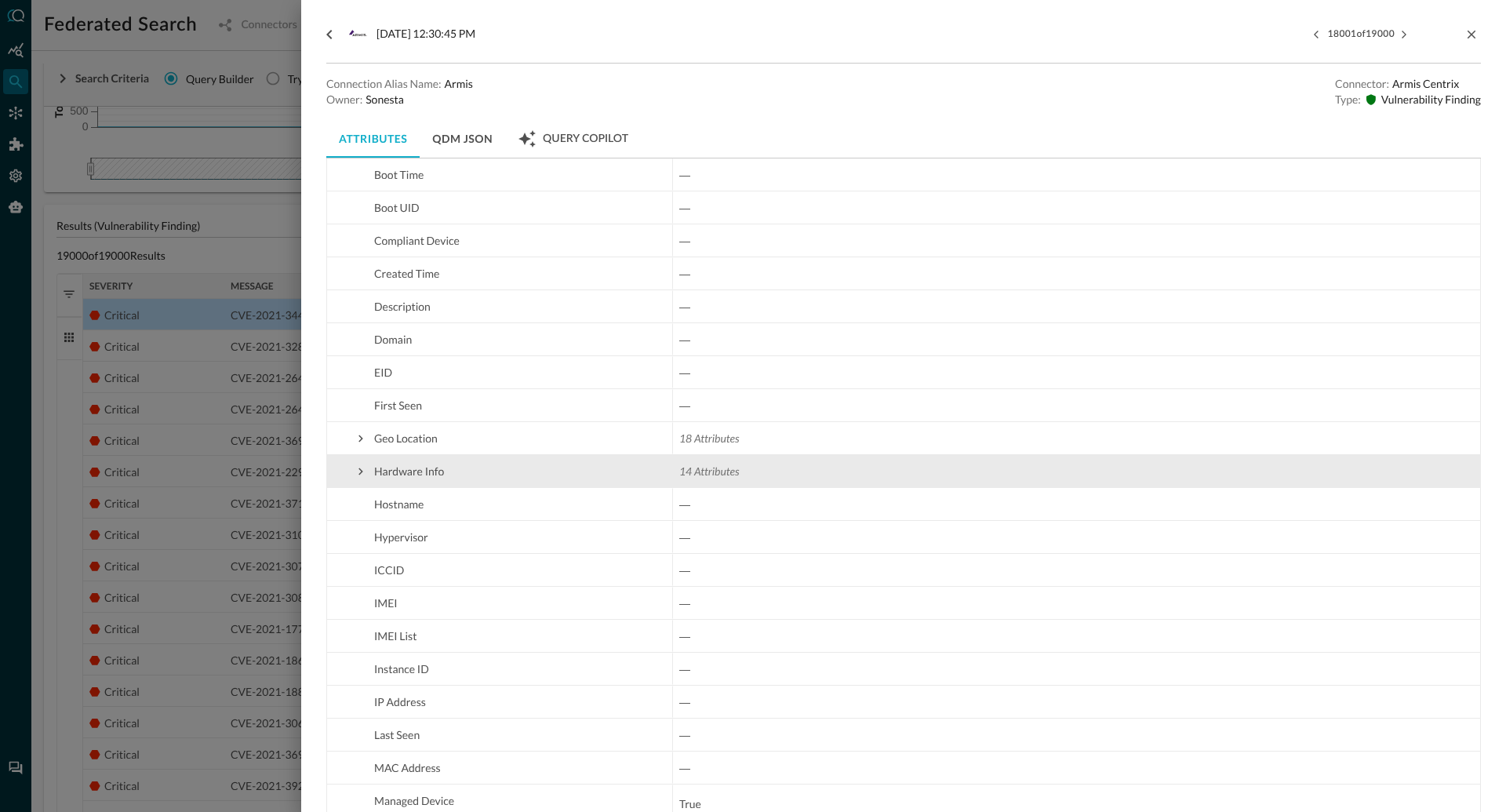
click at [357, 474] on span at bounding box center [360, 471] width 14 height 14
checkbox input "false"
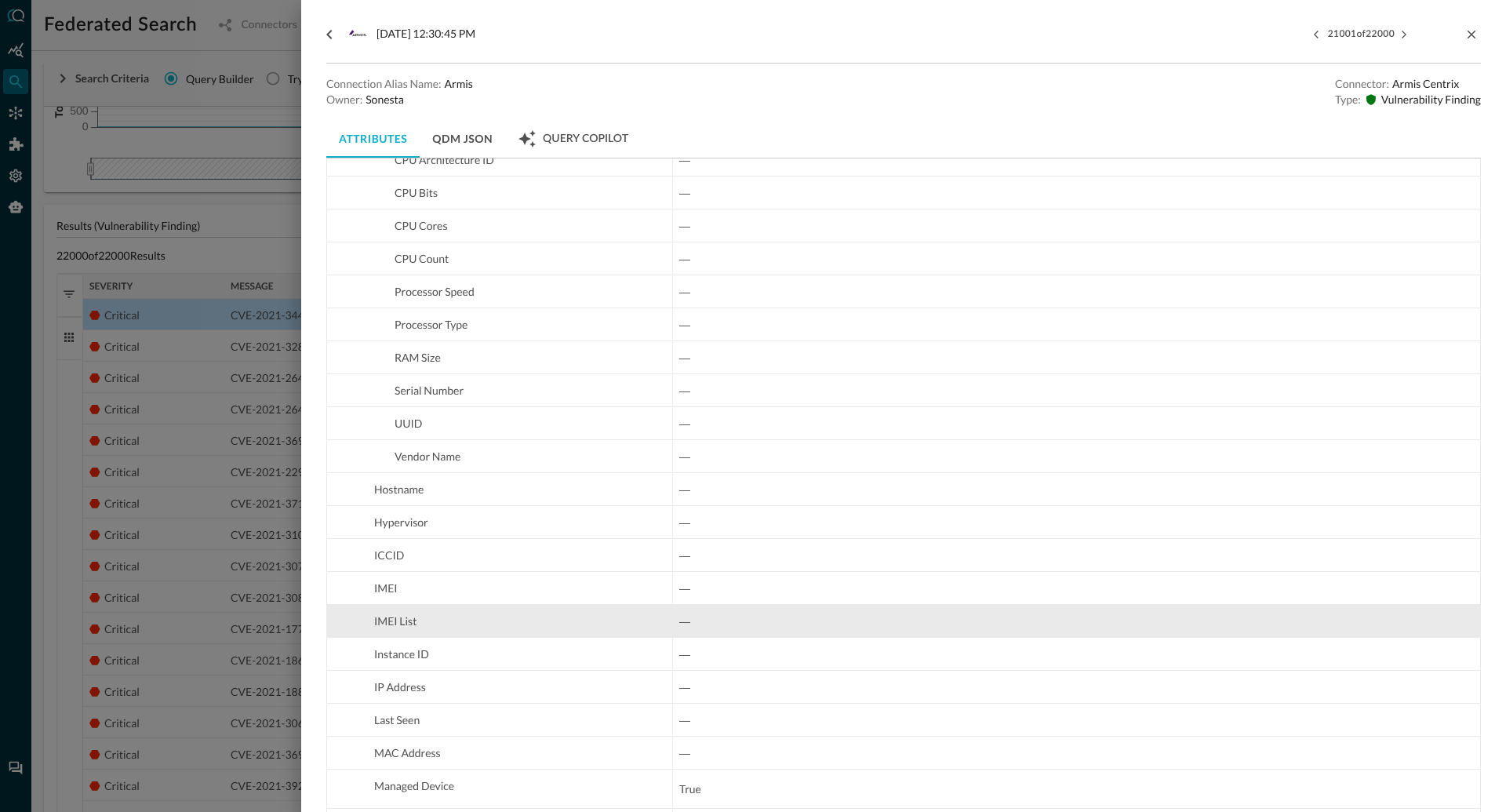
scroll to position [1524, 0]
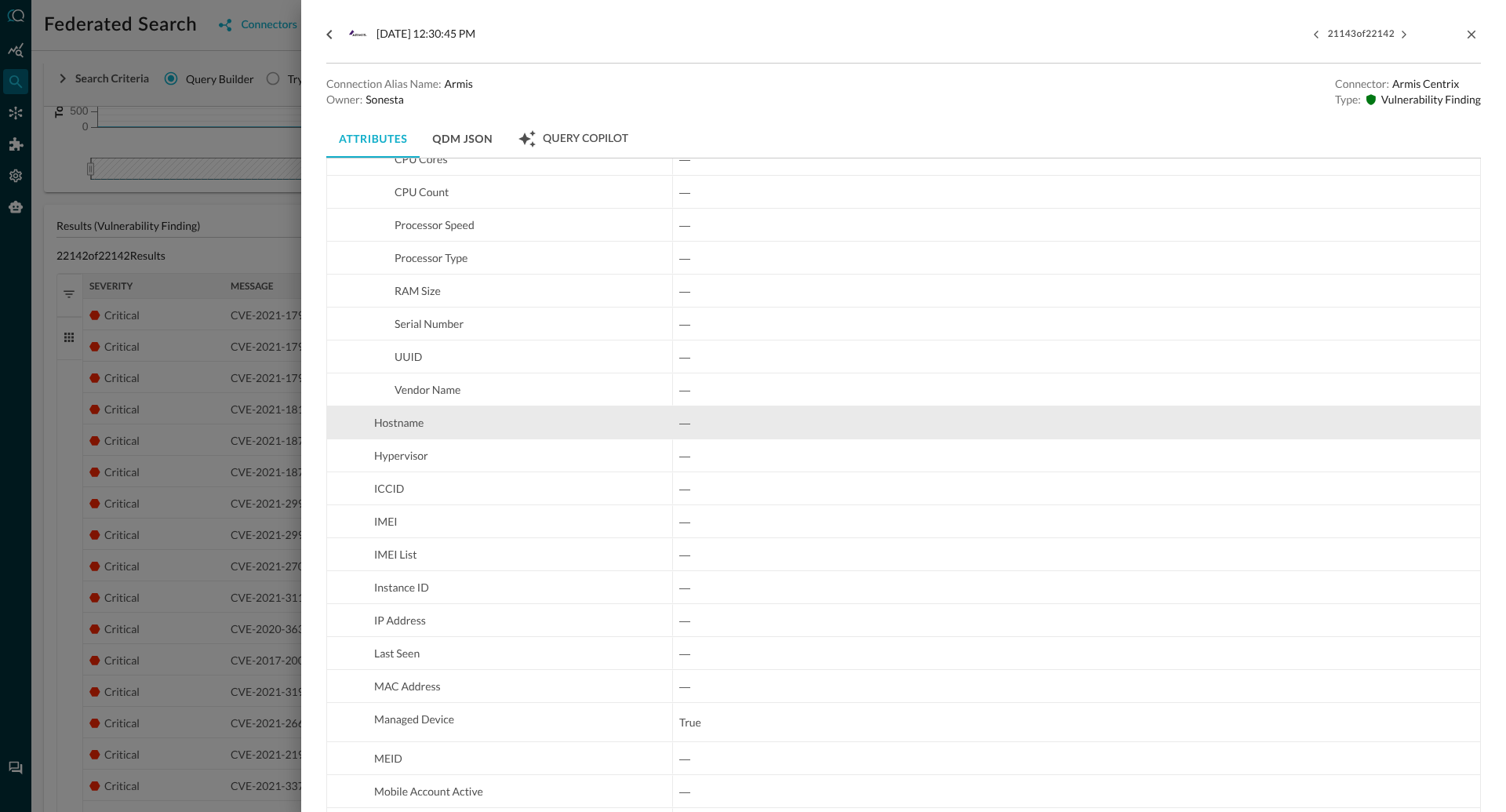
click at [691, 419] on span "―" at bounding box center [1077, 423] width 795 height 31
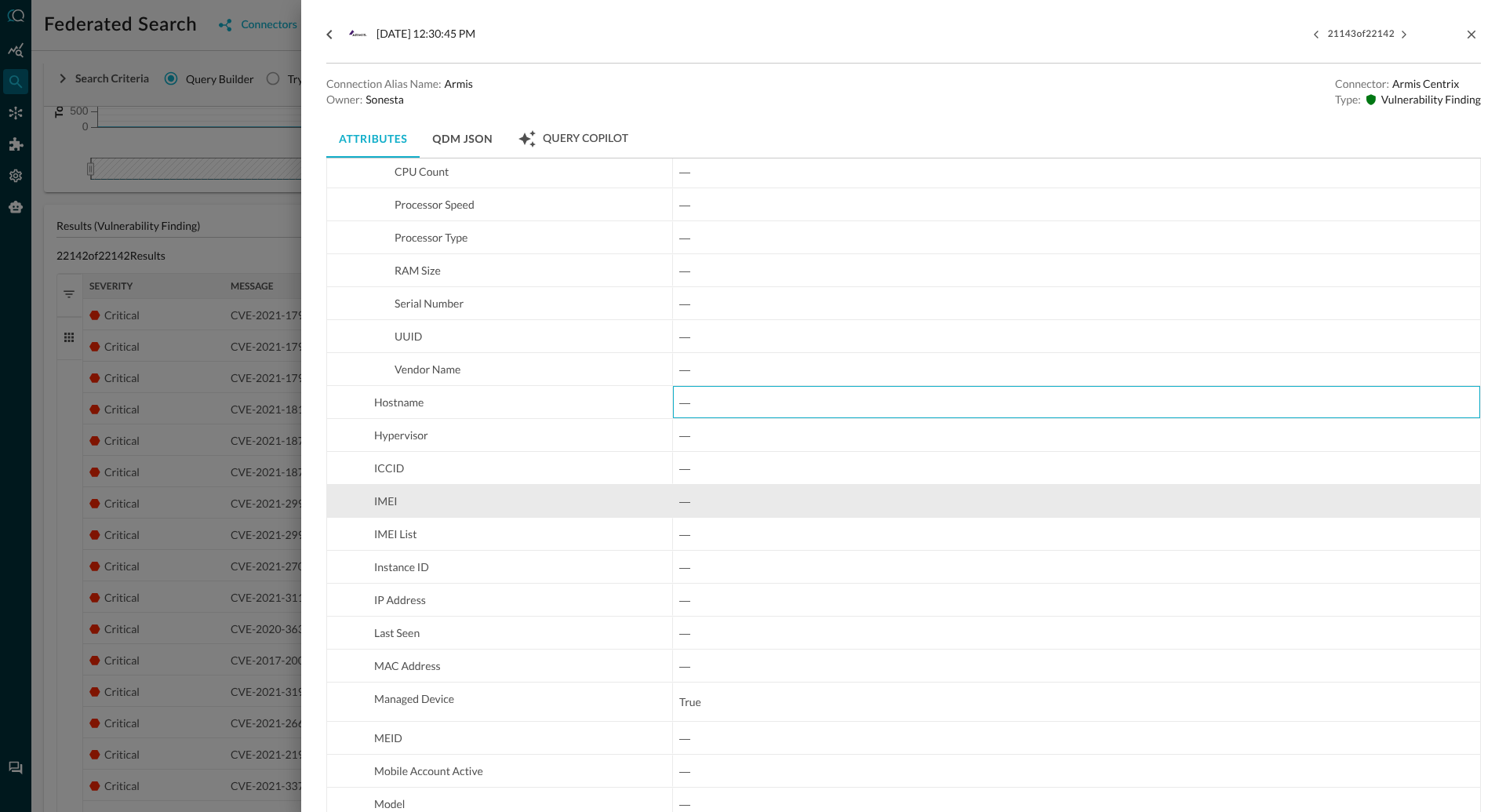
scroll to position [1543, 0]
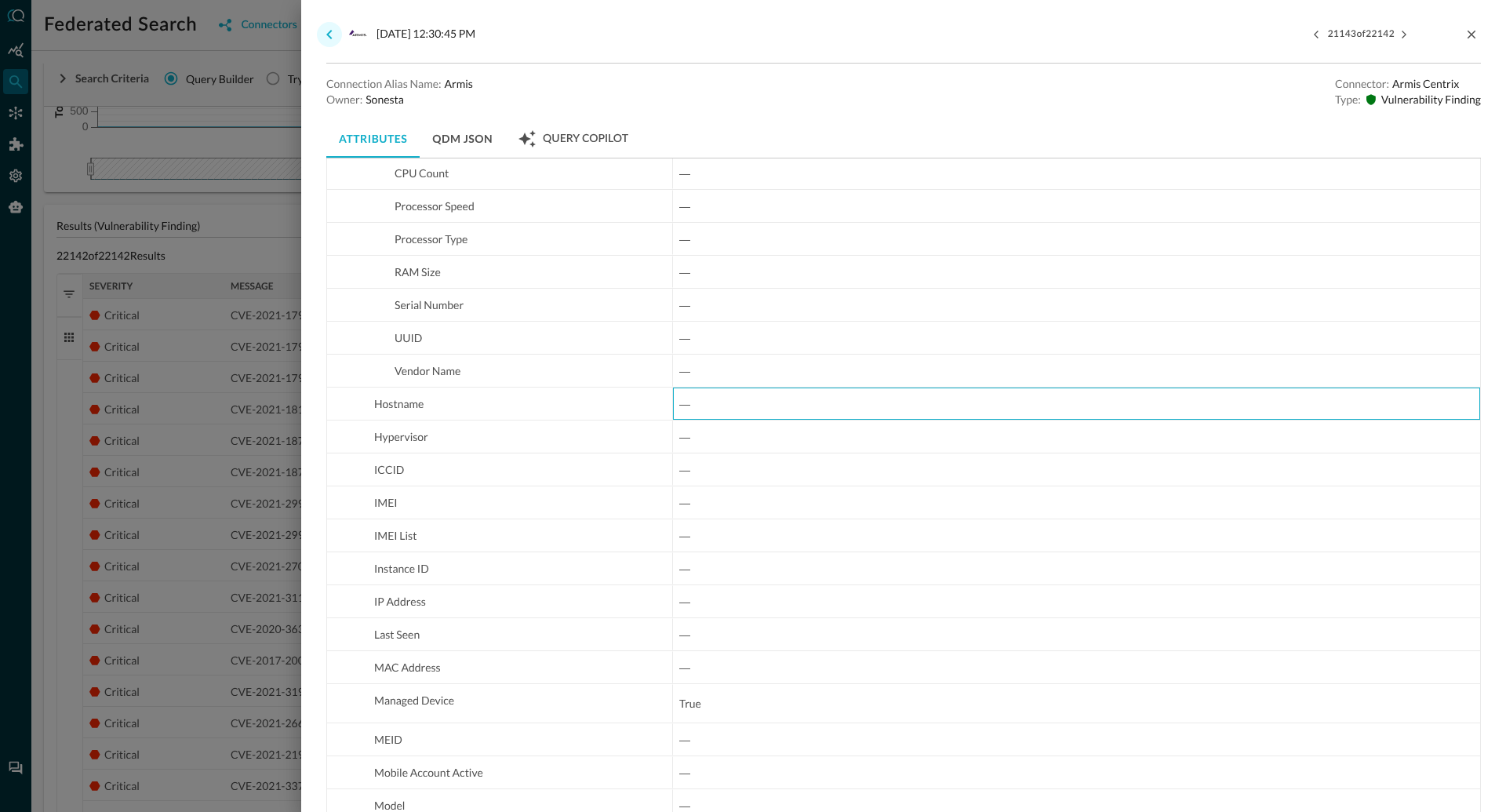
click at [333, 35] on icon "go back" at bounding box center [330, 34] width 19 height 19
